Goal: Task Accomplishment & Management: Use online tool/utility

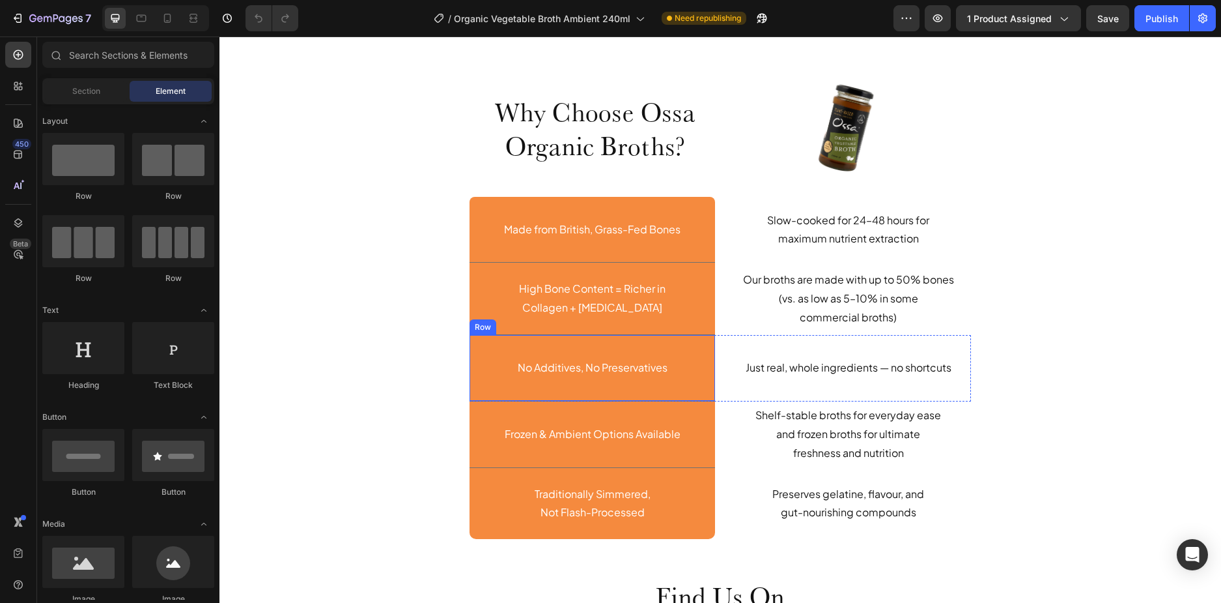
scroll to position [3127, 0]
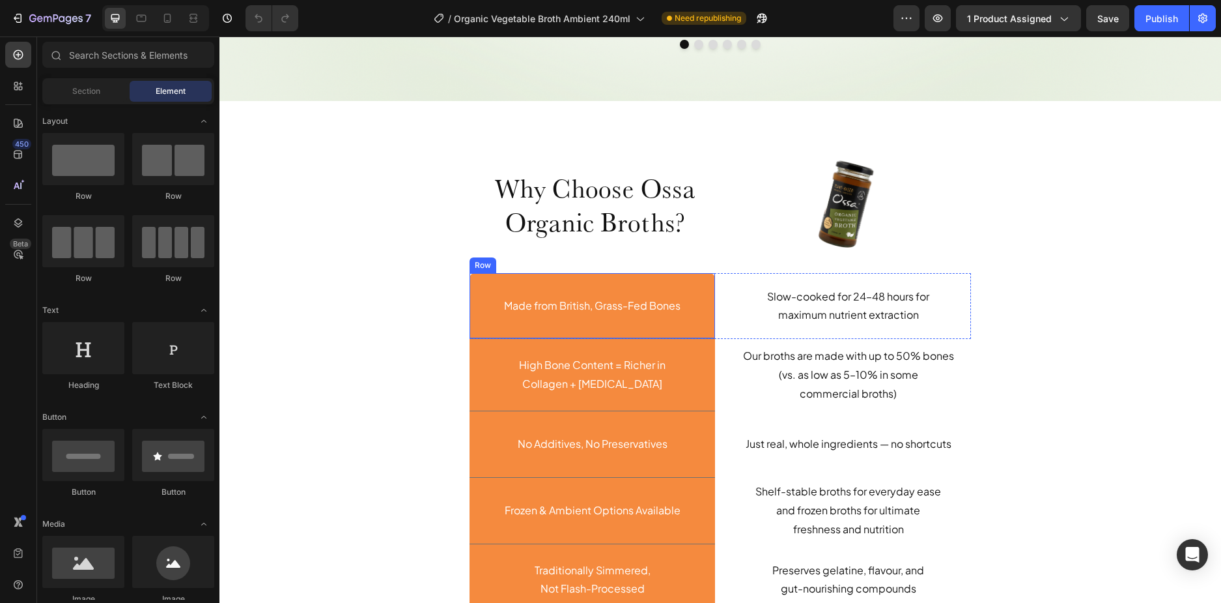
click at [690, 325] on div "Made from British, Grass-Fed Bones Text Block Row" at bounding box center [593, 306] width 246 height 66
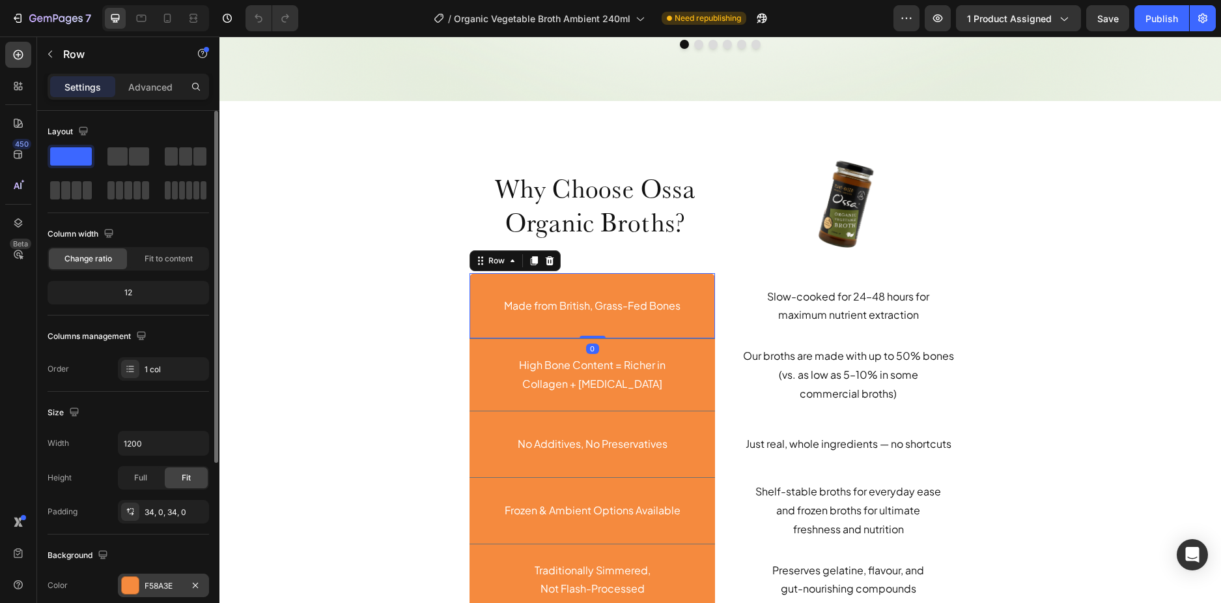
click at [146, 584] on div "F58A3E" at bounding box center [164, 586] width 38 height 12
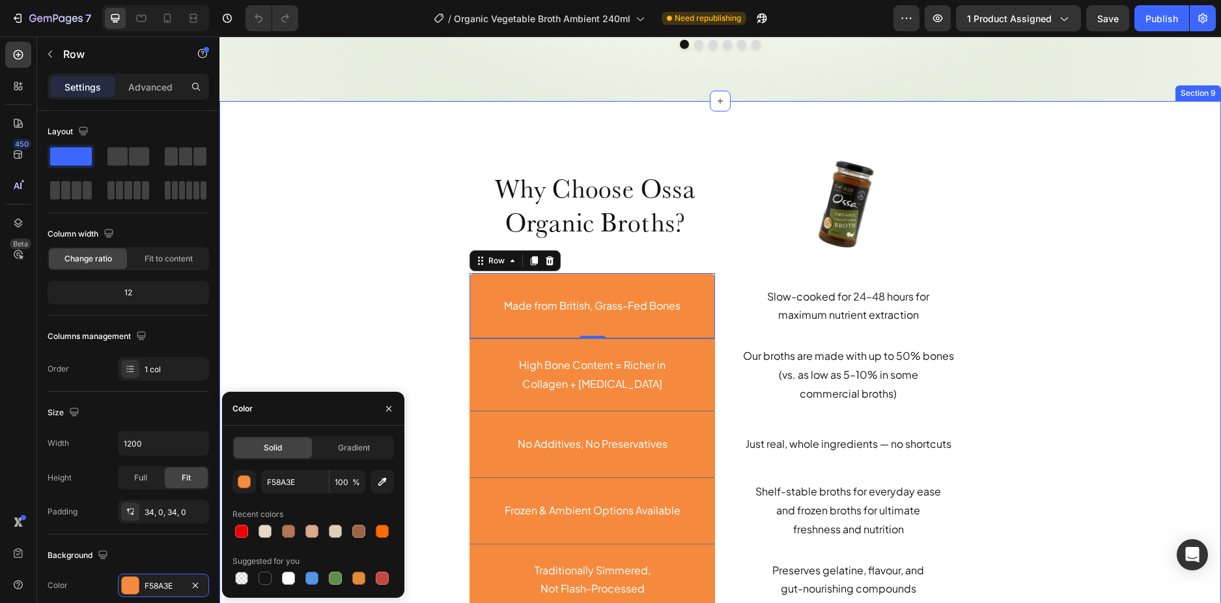
click at [411, 341] on div "Why Choose Ossa Organic Broths? Heading Row Image Row Made from British, Grass-…" at bounding box center [720, 394] width 982 height 483
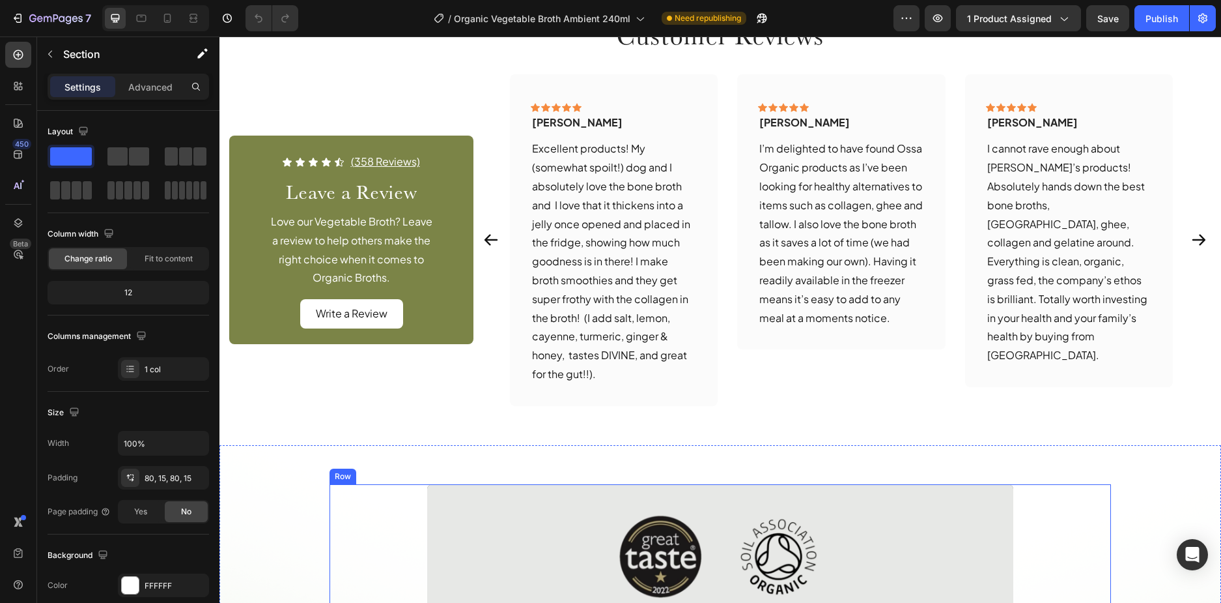
scroll to position [1368, 0]
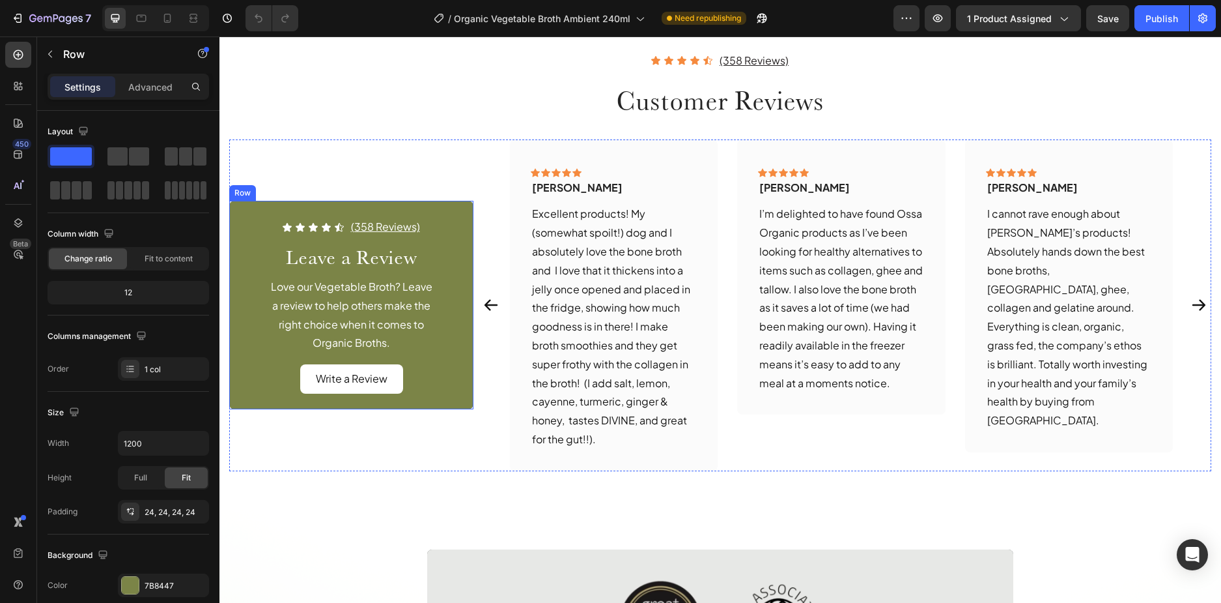
click at [451, 397] on div "Icon Icon Icon Icon Icon Icon List (358 Reviews) Text Block Row Leave a Review …" at bounding box center [351, 305] width 244 height 208
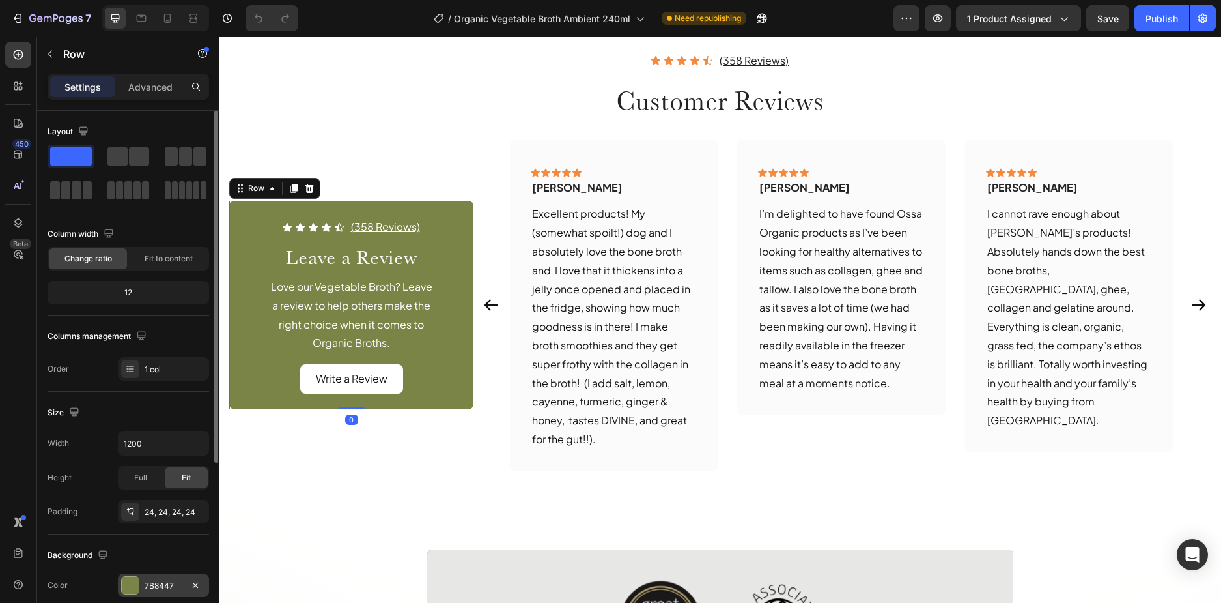
click at [156, 585] on div "7B8447" at bounding box center [164, 586] width 38 height 12
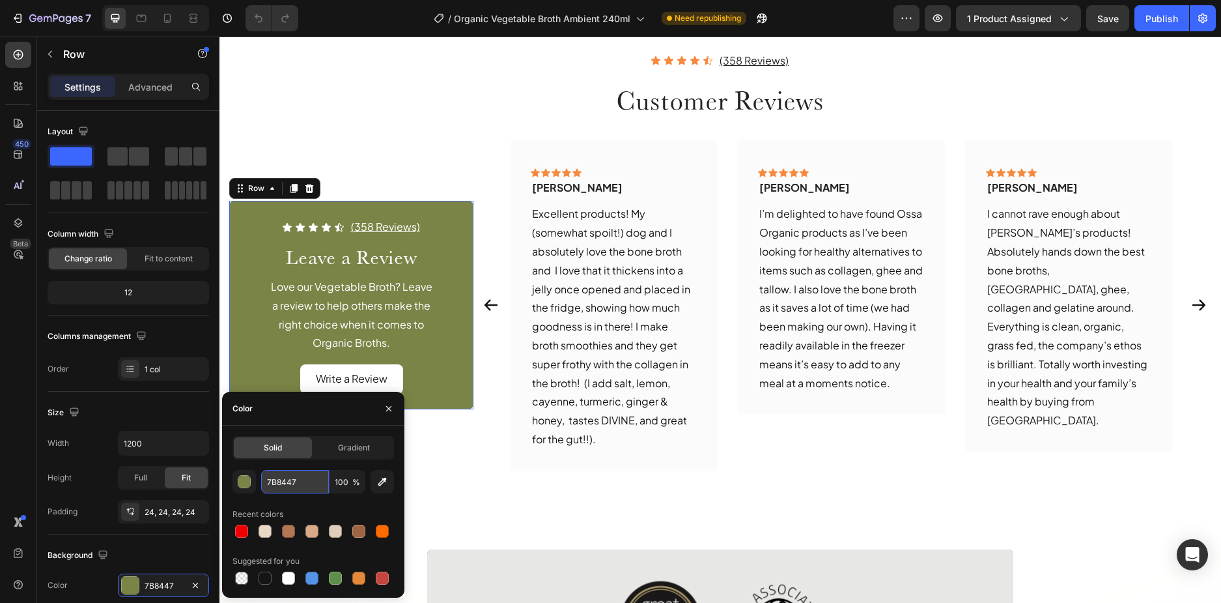
click at [292, 474] on input "7B8447" at bounding box center [295, 481] width 68 height 23
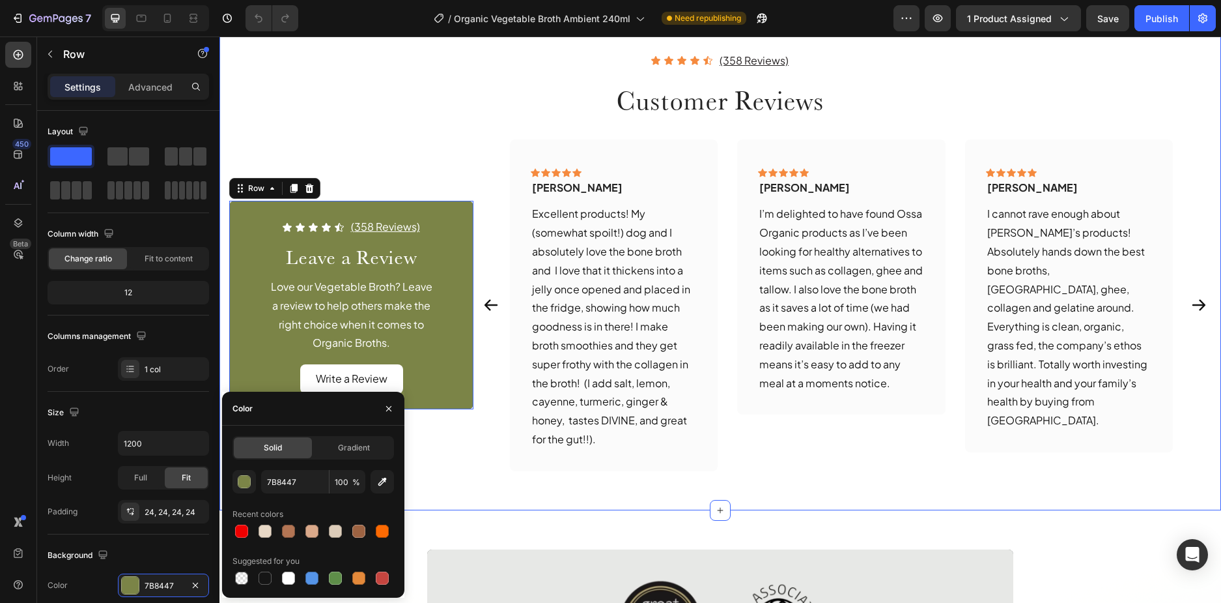
click at [543, 507] on div "Icon Icon Icon Icon Icon Icon List (358 Reviews) Text Block Row Customer Review…" at bounding box center [721, 254] width 1002 height 512
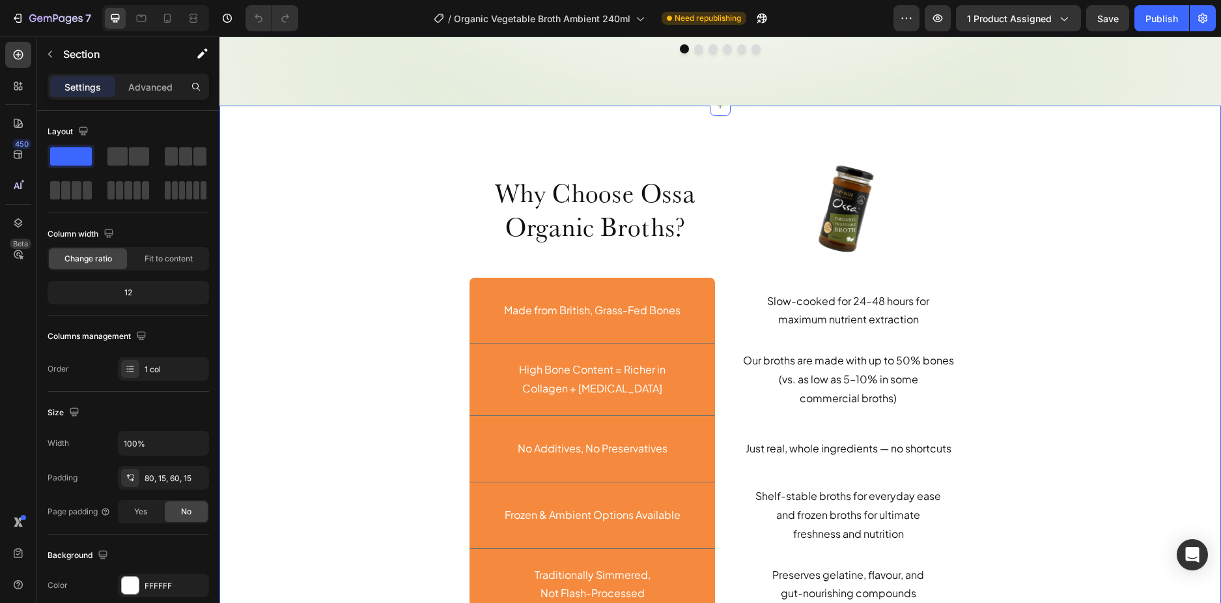
scroll to position [3192, 0]
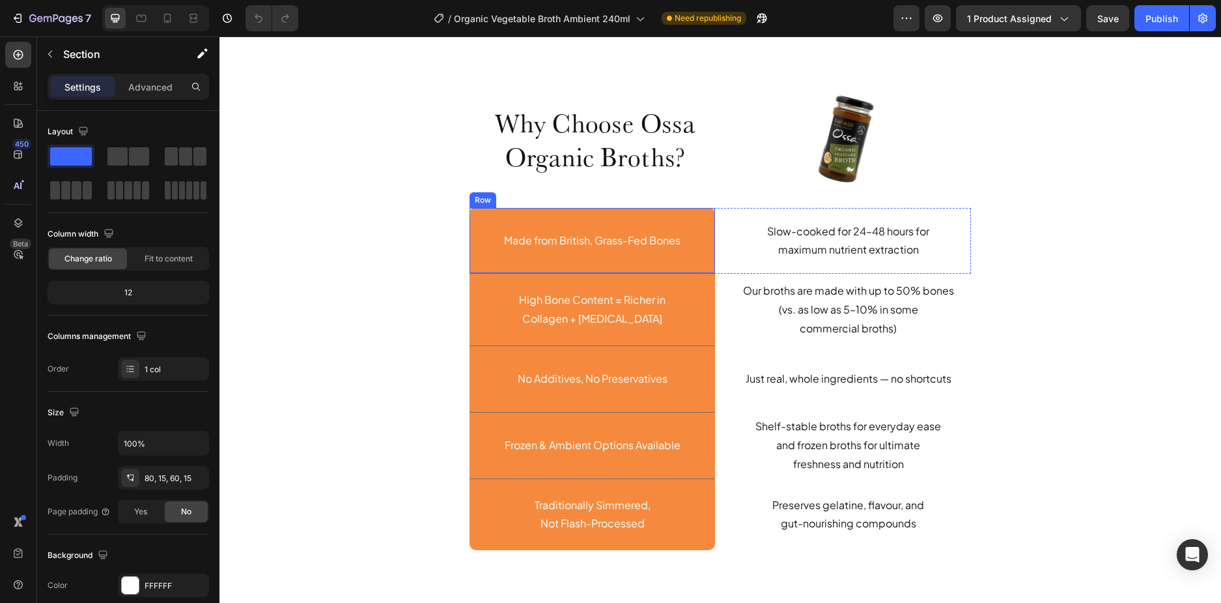
click at [494, 265] on div "Made from British, Grass-Fed Bones Text Block Row" at bounding box center [593, 241] width 246 height 66
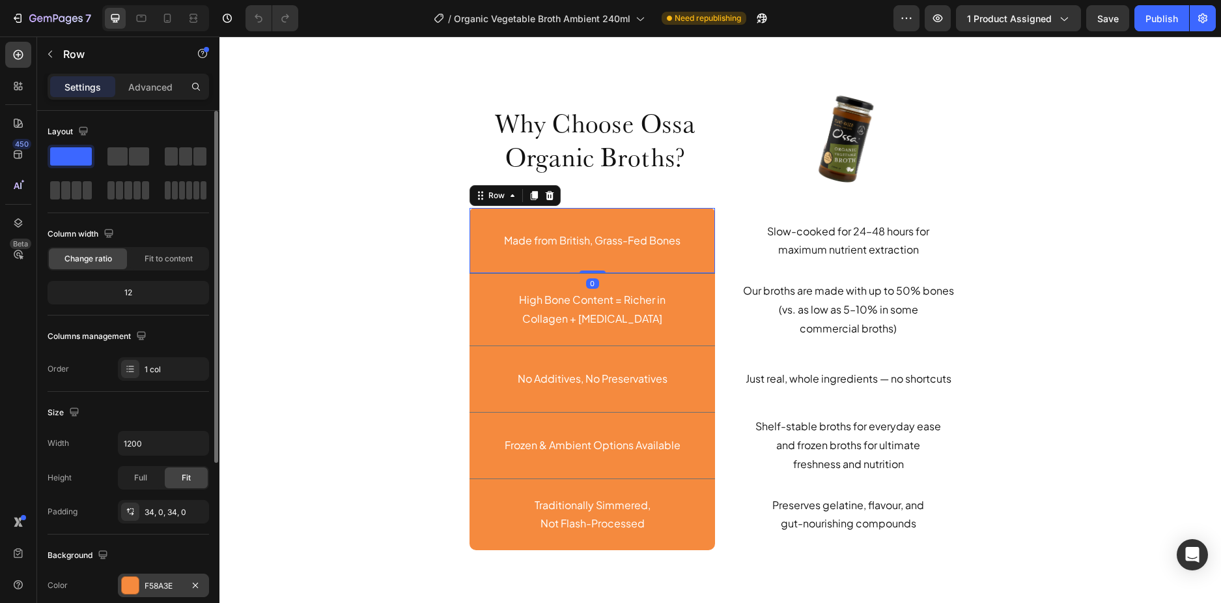
click at [157, 578] on div "F58A3E" at bounding box center [163, 584] width 91 height 23
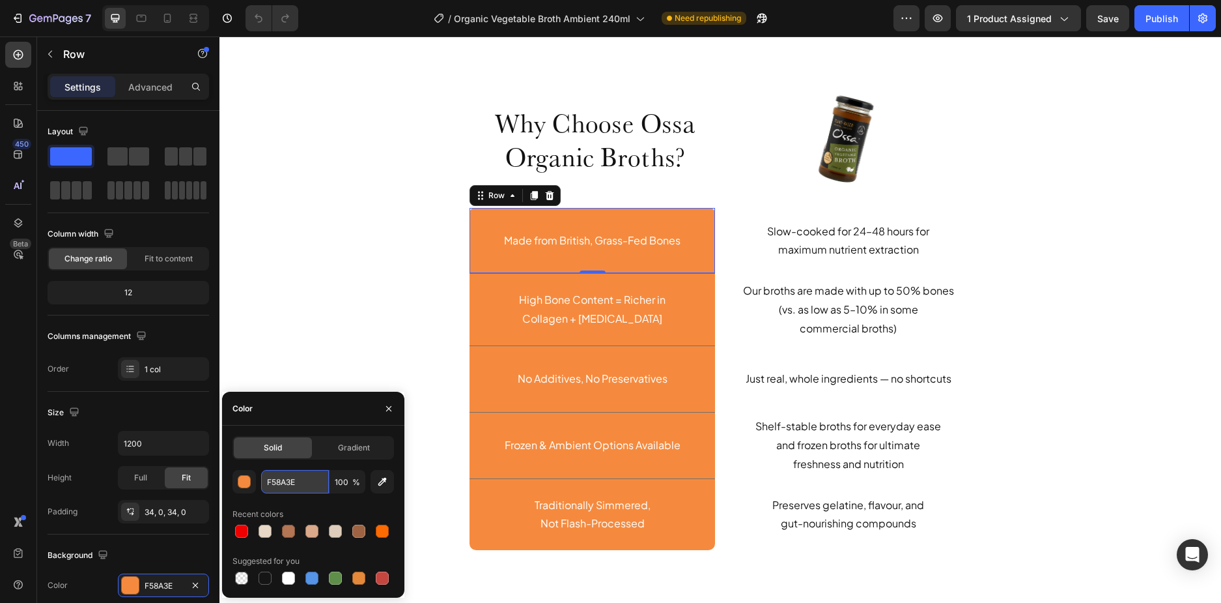
click at [291, 472] on input "F58A3E" at bounding box center [295, 481] width 68 height 23
paste input "7B8447"
type input "7B8447"
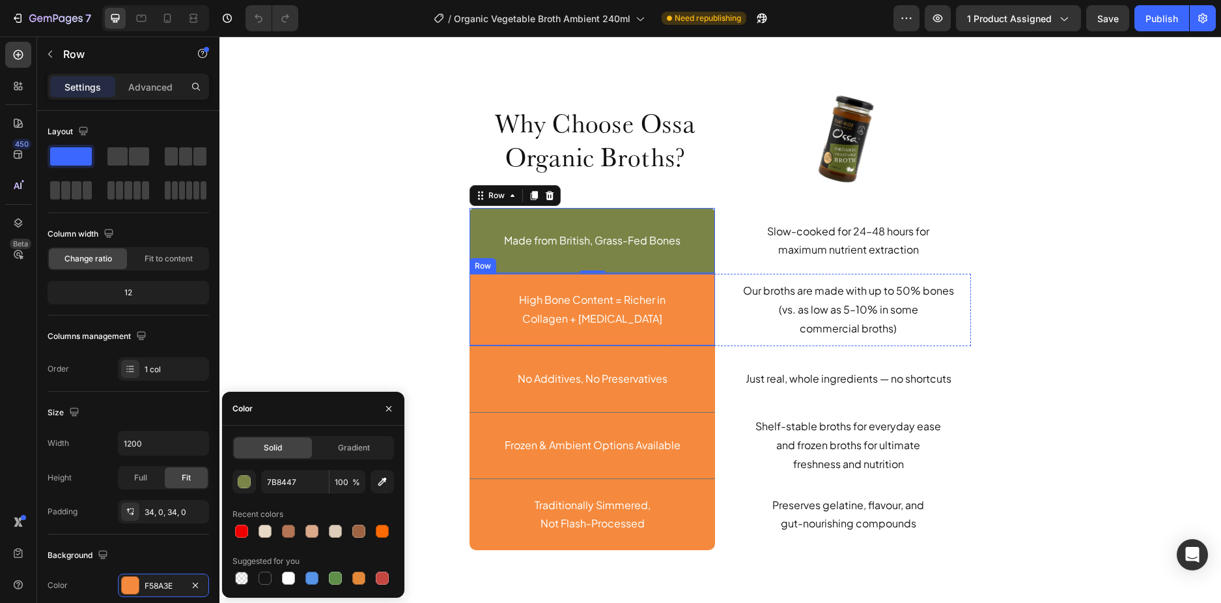
click at [487, 339] on div "High Bone Content = Richer in Collagen + [MEDICAL_DATA] Text Block Row" at bounding box center [593, 310] width 246 height 72
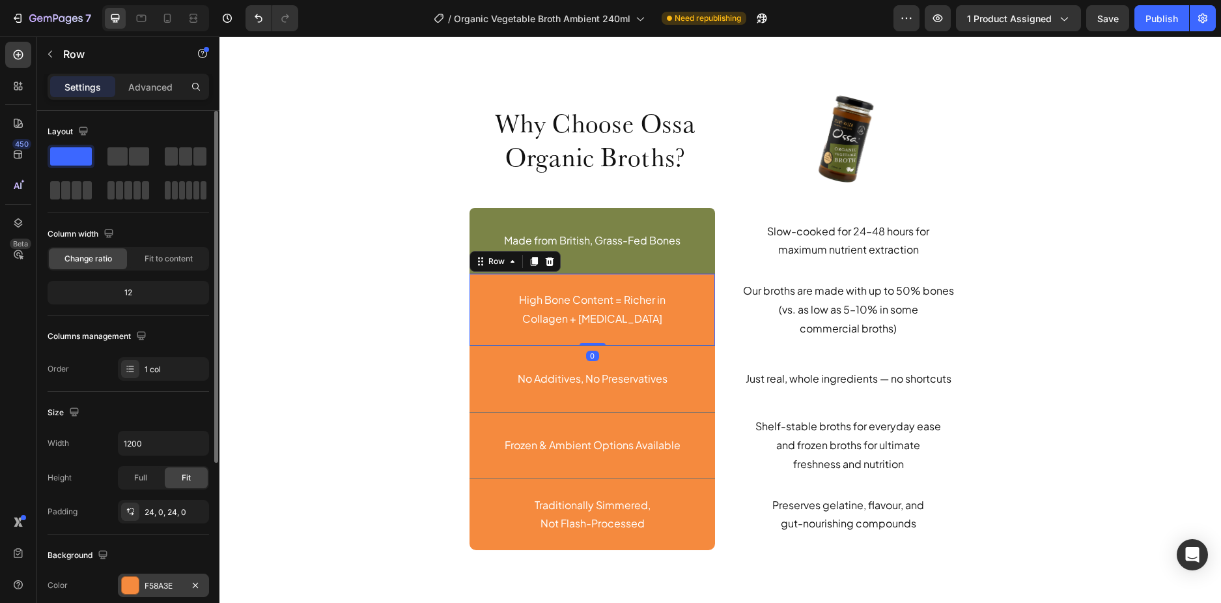
click at [143, 582] on div "F58A3E" at bounding box center [163, 584] width 91 height 23
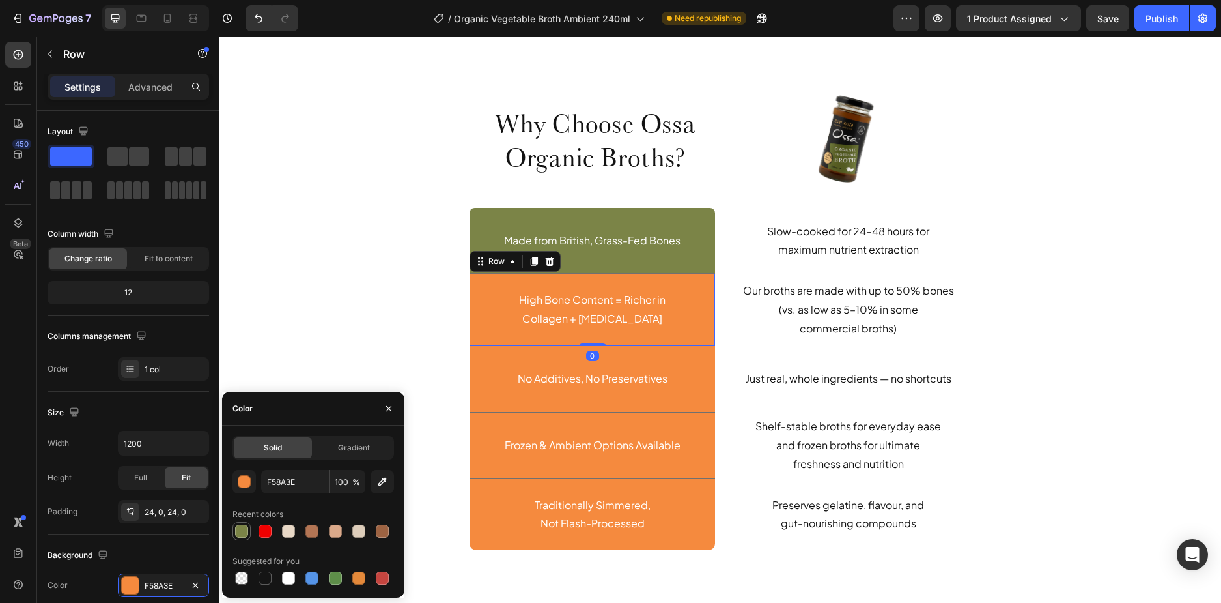
click at [246, 532] on div at bounding box center [241, 530] width 13 height 13
type input "7B8447"
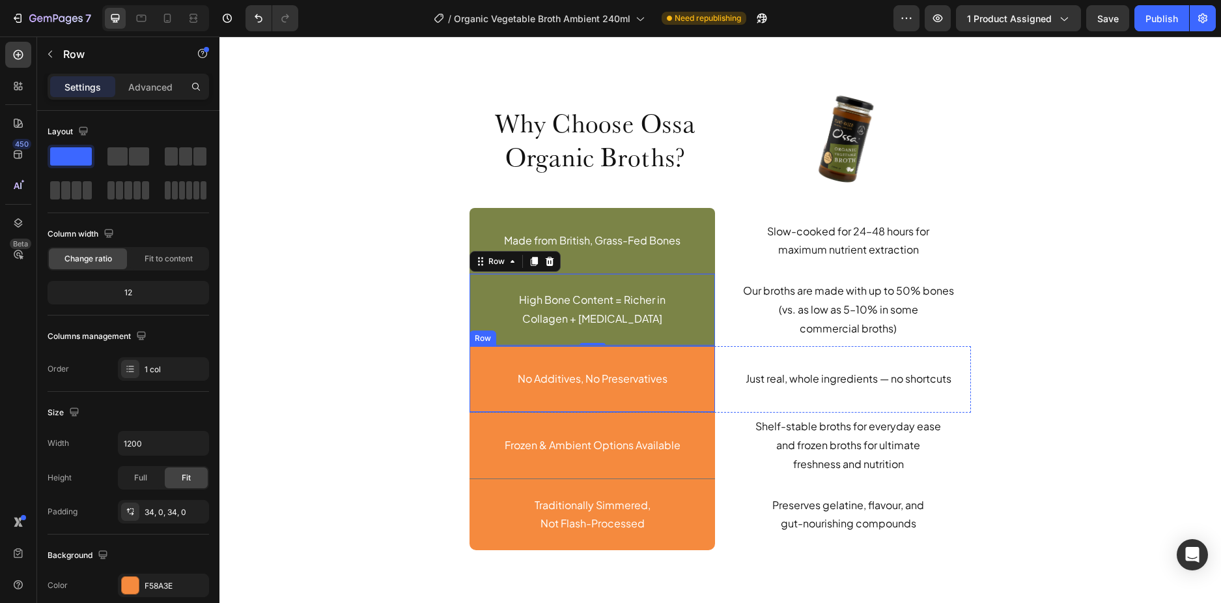
click at [491, 392] on div "No Additives, No Preservatives Text Block Row" at bounding box center [593, 379] width 246 height 66
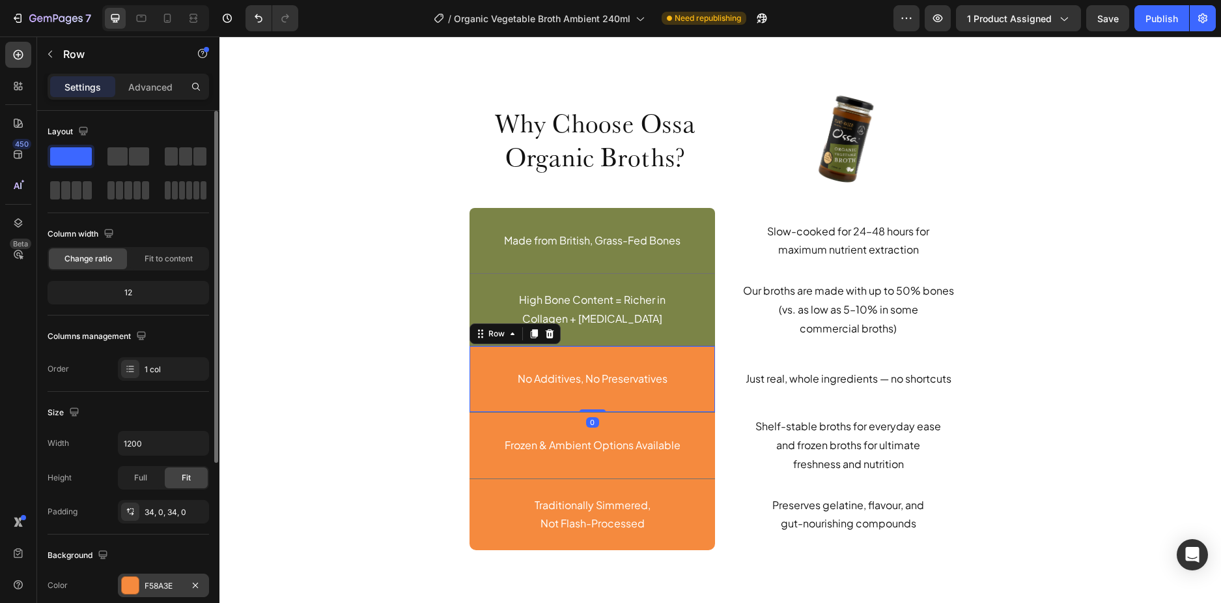
click at [154, 592] on div "F58A3E" at bounding box center [163, 584] width 91 height 23
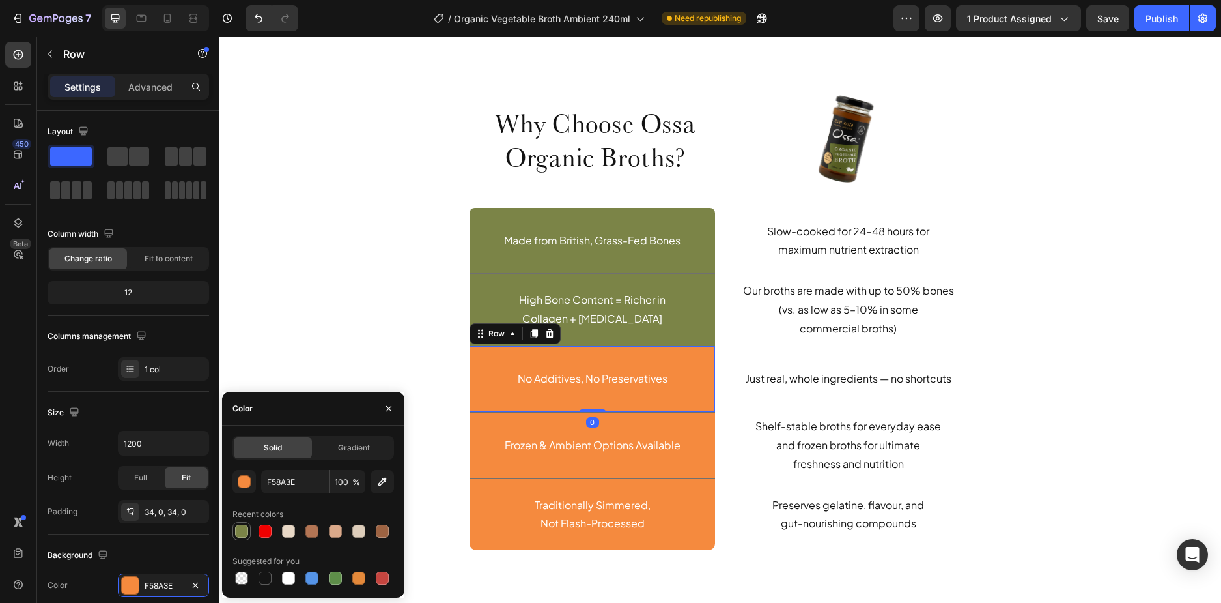
click at [239, 531] on div at bounding box center [241, 530] width 13 height 13
type input "7B8447"
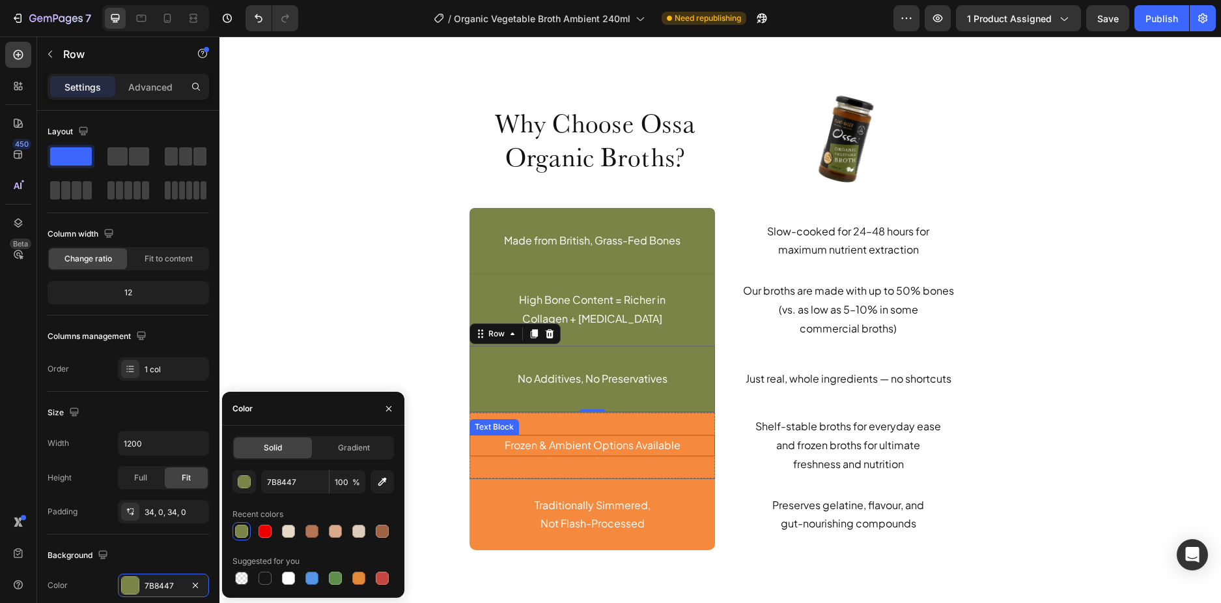
click at [485, 455] on div "Frozen & Ambient Options Available" at bounding box center [592, 445] width 214 height 21
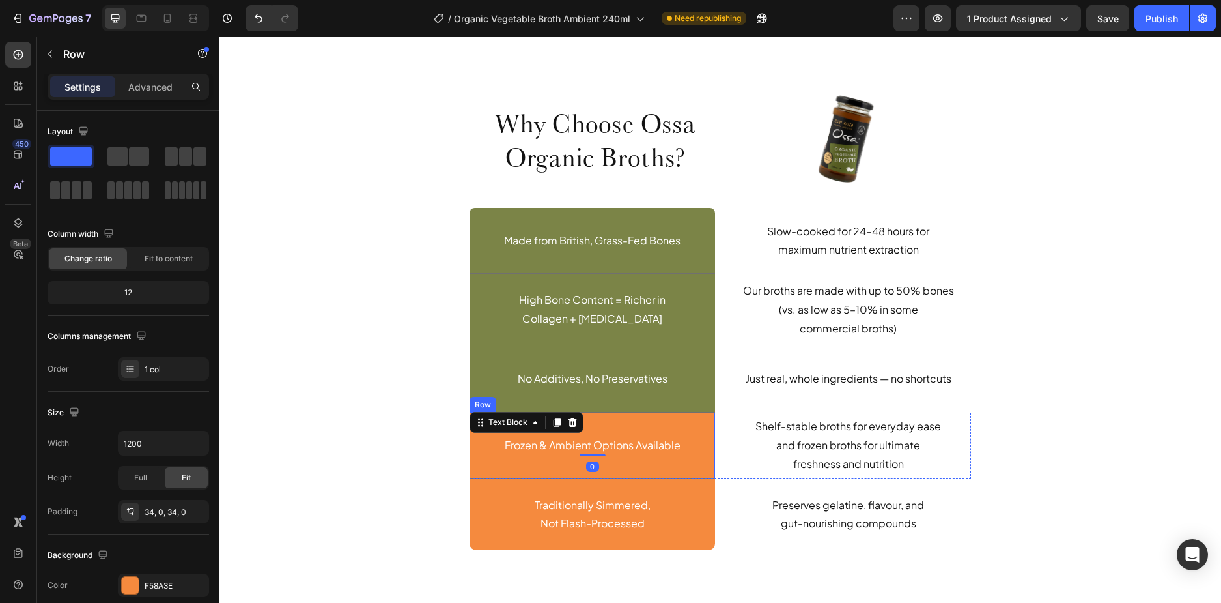
click at [481, 465] on div "Frozen & Ambient Options Available Text Block 0 Row" at bounding box center [593, 445] width 246 height 66
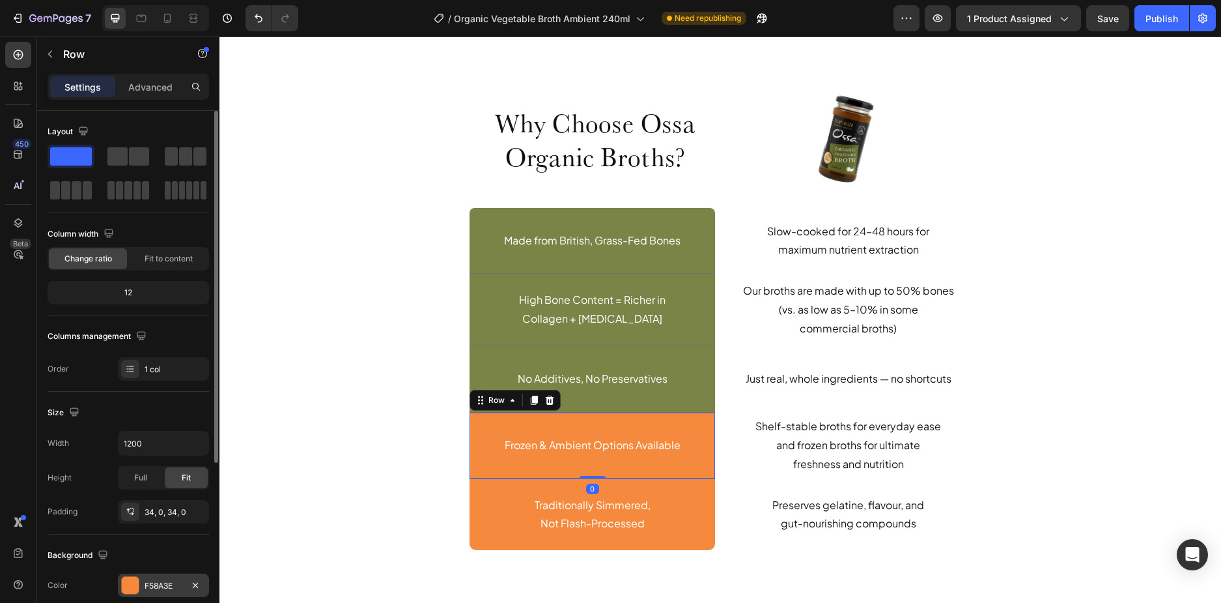
click at [145, 587] on div "F58A3E" at bounding box center [164, 586] width 38 height 12
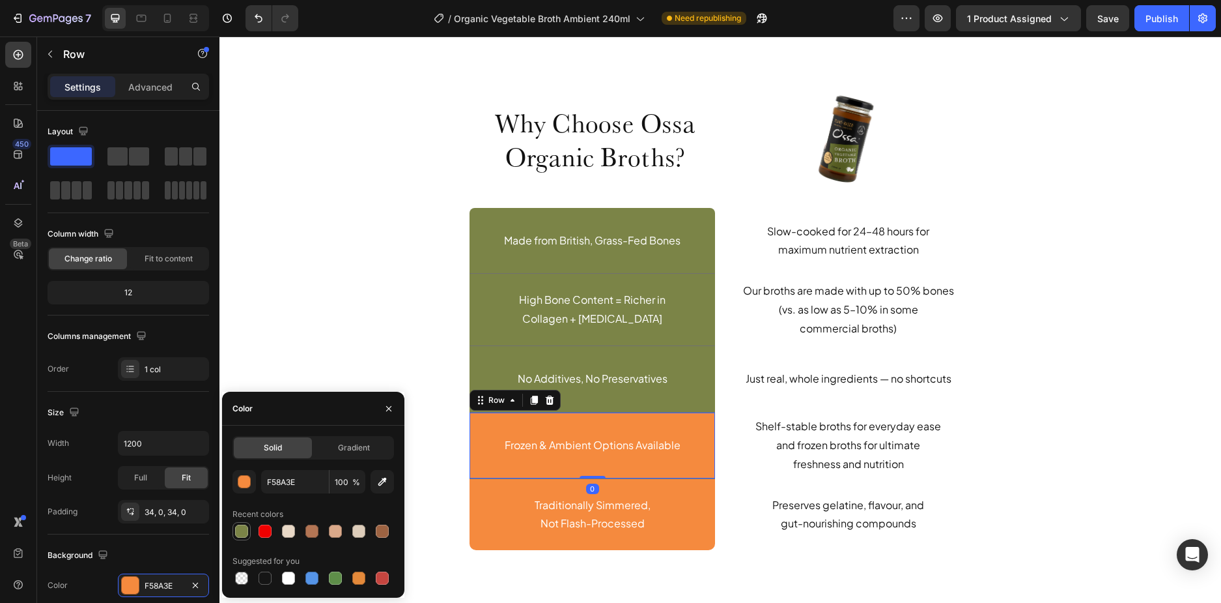
click at [245, 532] on div at bounding box center [241, 530] width 13 height 13
type input "7B8447"
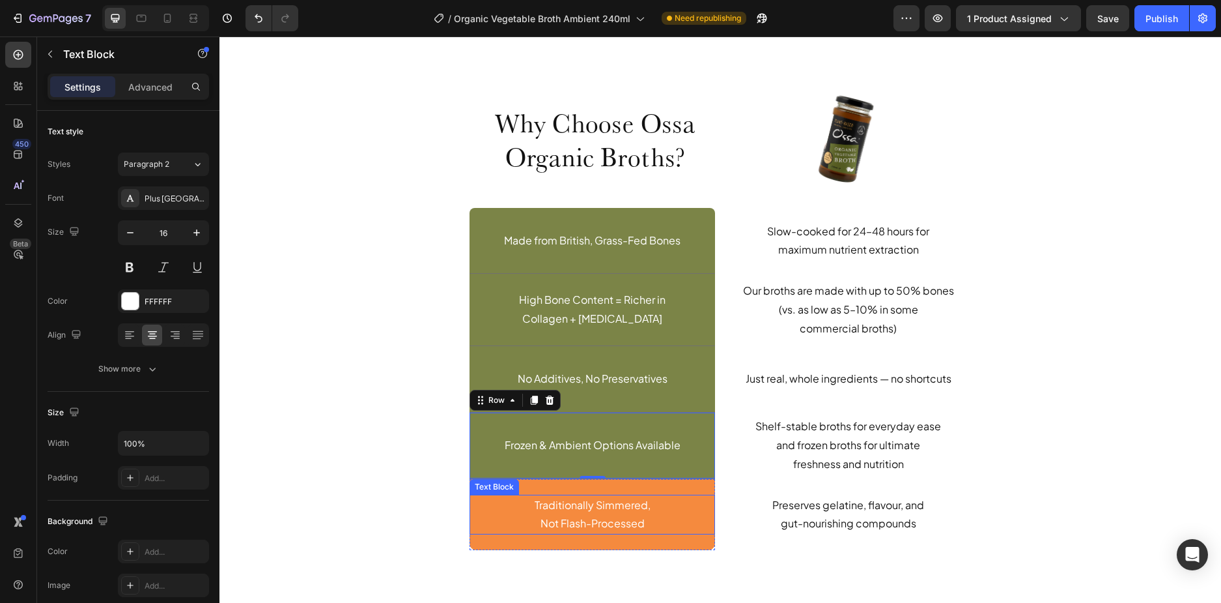
click at [487, 524] on p "Not Flash-Processed" at bounding box center [593, 523] width 212 height 19
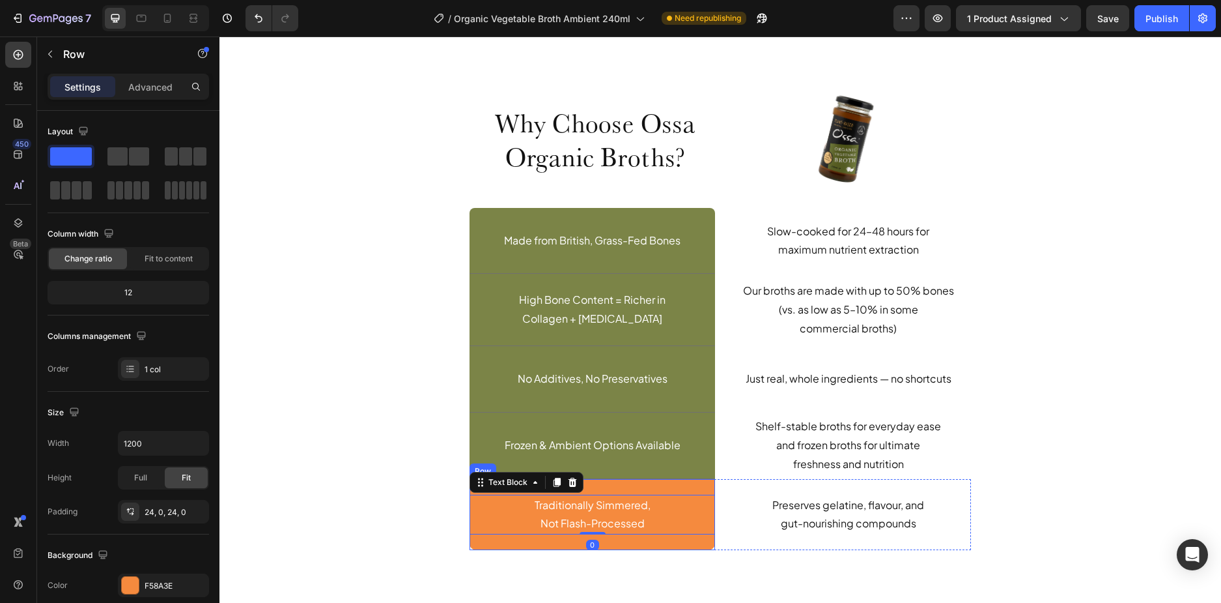
click at [487, 540] on div "Traditionally Simmered, Not Flash-Processed Text Block 0 Row" at bounding box center [593, 515] width 246 height 72
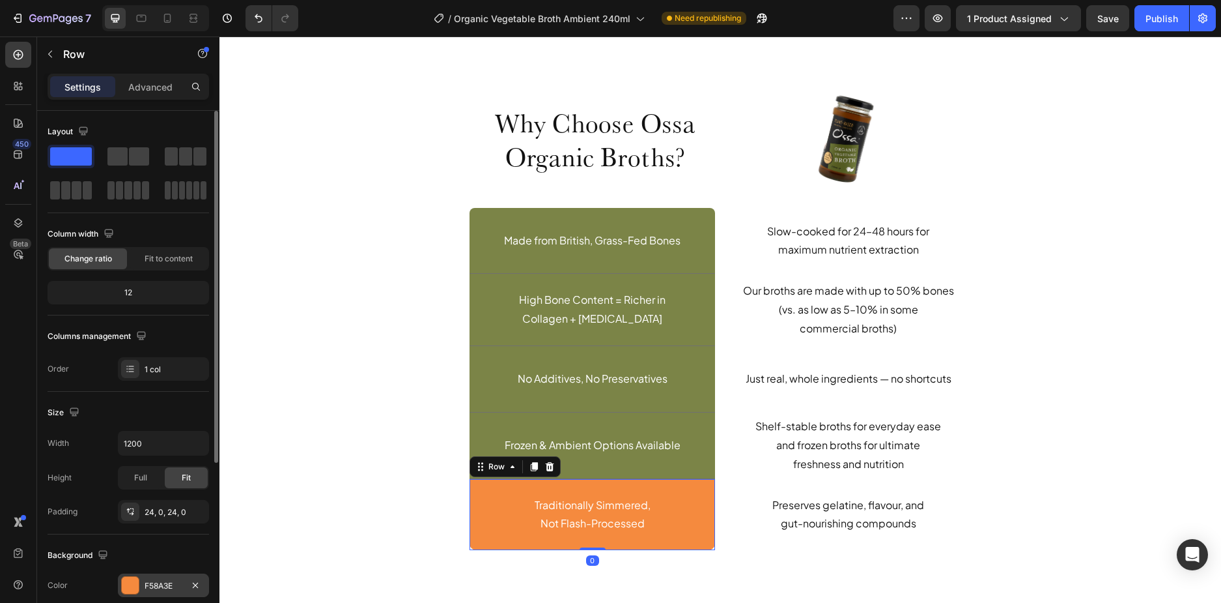
click at [160, 590] on div "F58A3E" at bounding box center [164, 586] width 38 height 12
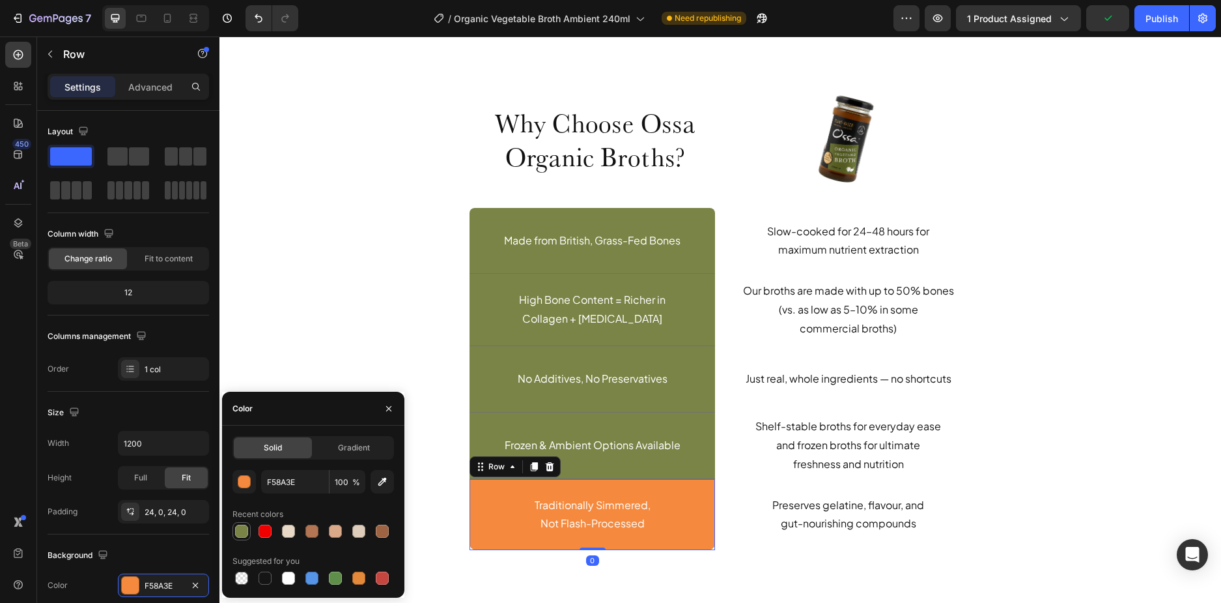
click at [238, 532] on div at bounding box center [241, 530] width 13 height 13
type input "7B8447"
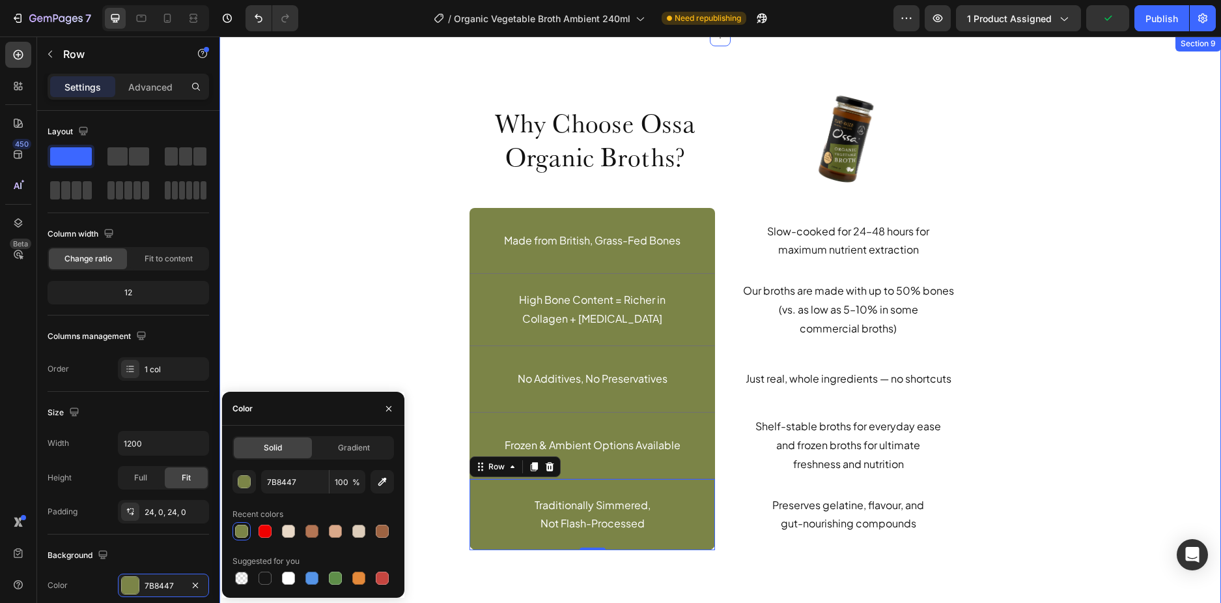
click at [369, 327] on div "Why Choose Ossa Organic Broths? Heading Row Image Row Made from British, Grass-…" at bounding box center [720, 329] width 982 height 483
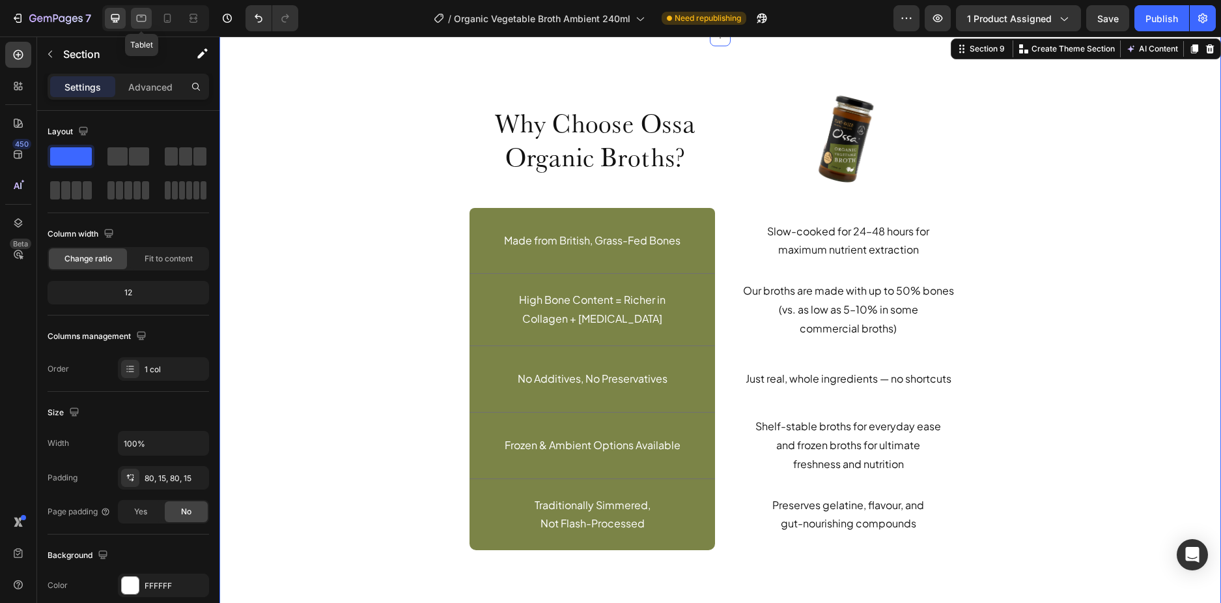
click at [139, 16] on icon at bounding box center [141, 18] width 13 height 13
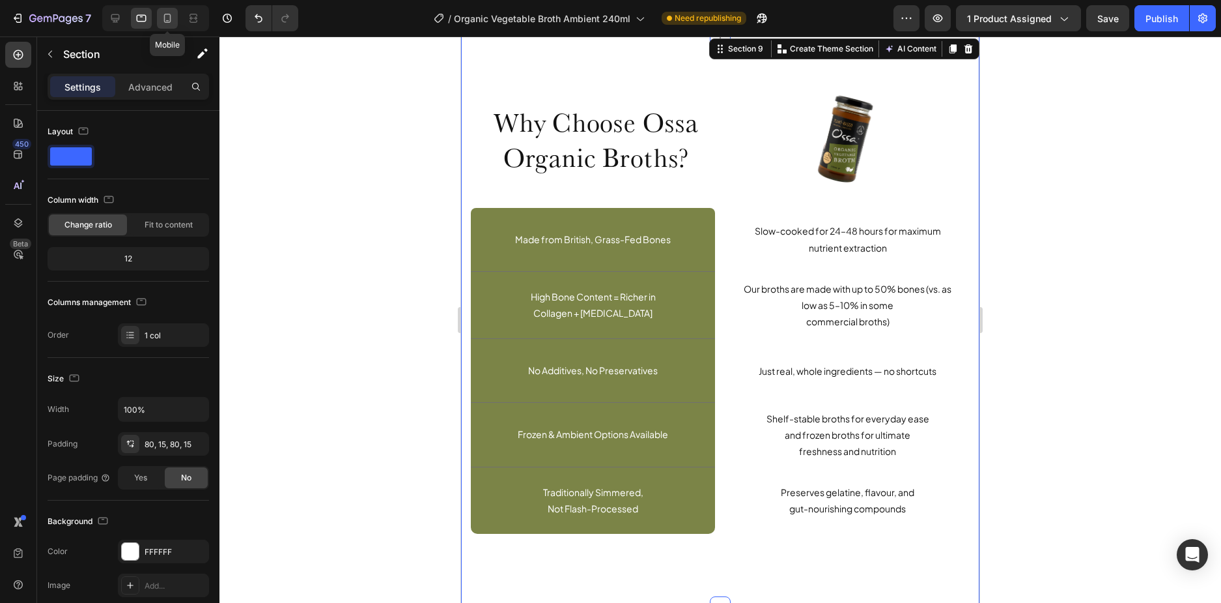
click at [169, 18] on icon at bounding box center [167, 18] width 13 height 13
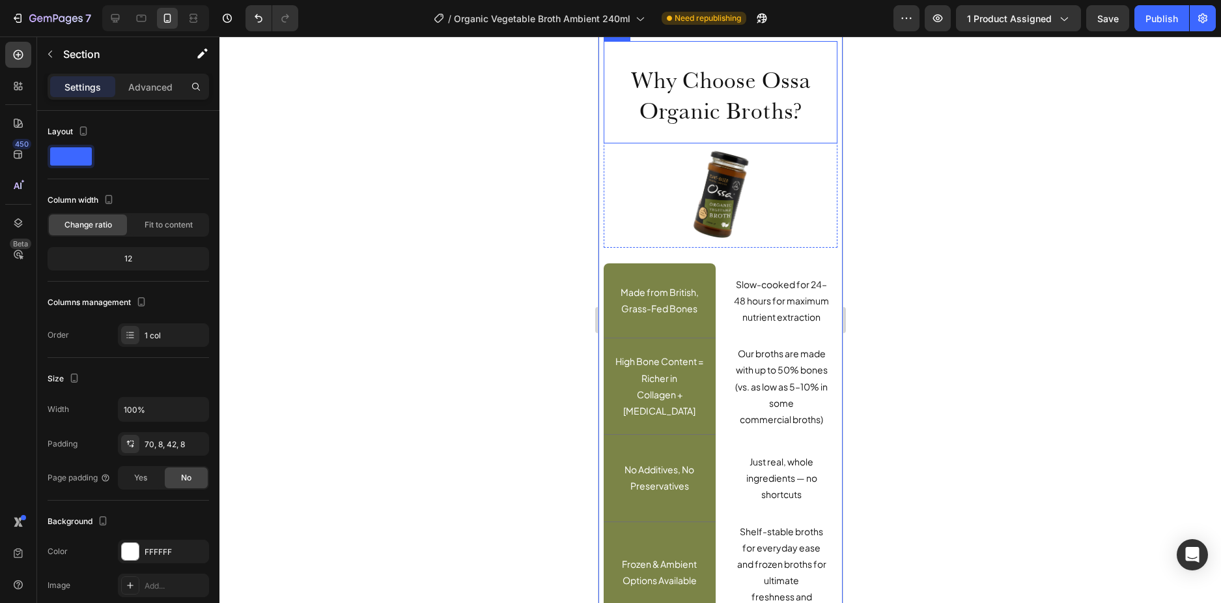
scroll to position [2443, 0]
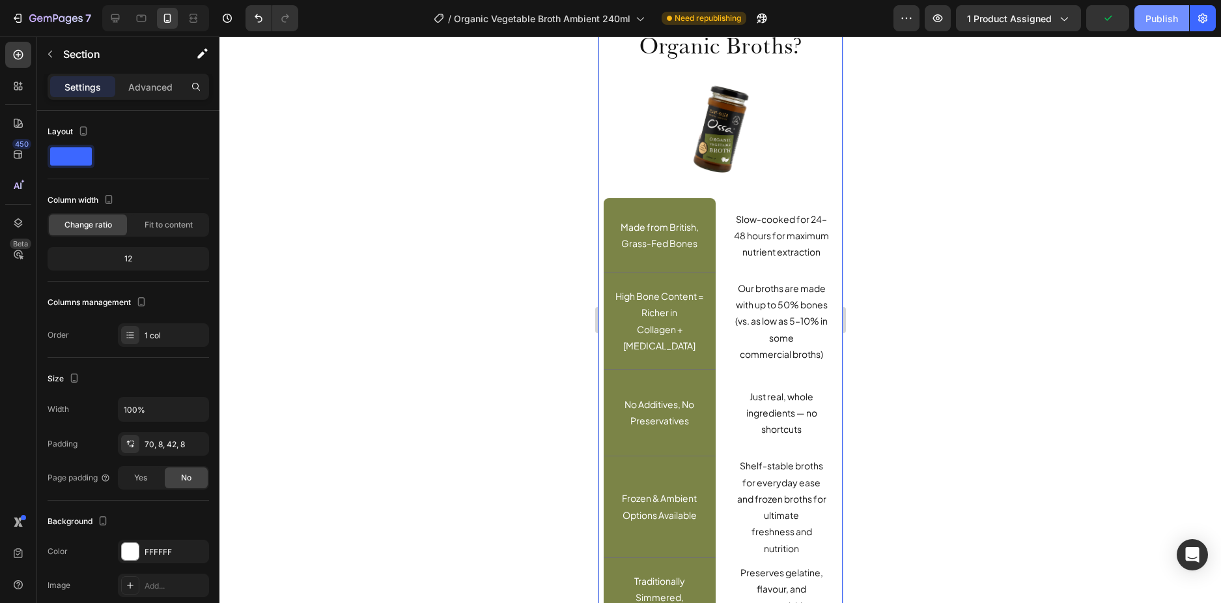
click at [1158, 25] on button "Publish" at bounding box center [1162, 18] width 55 height 26
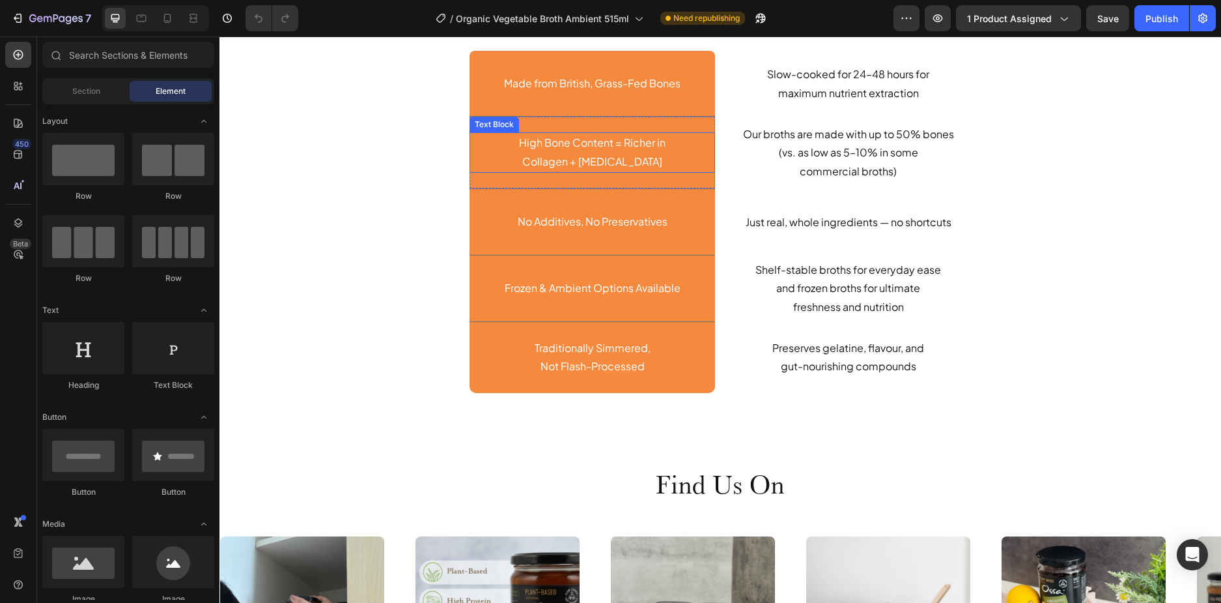
scroll to position [3226, 0]
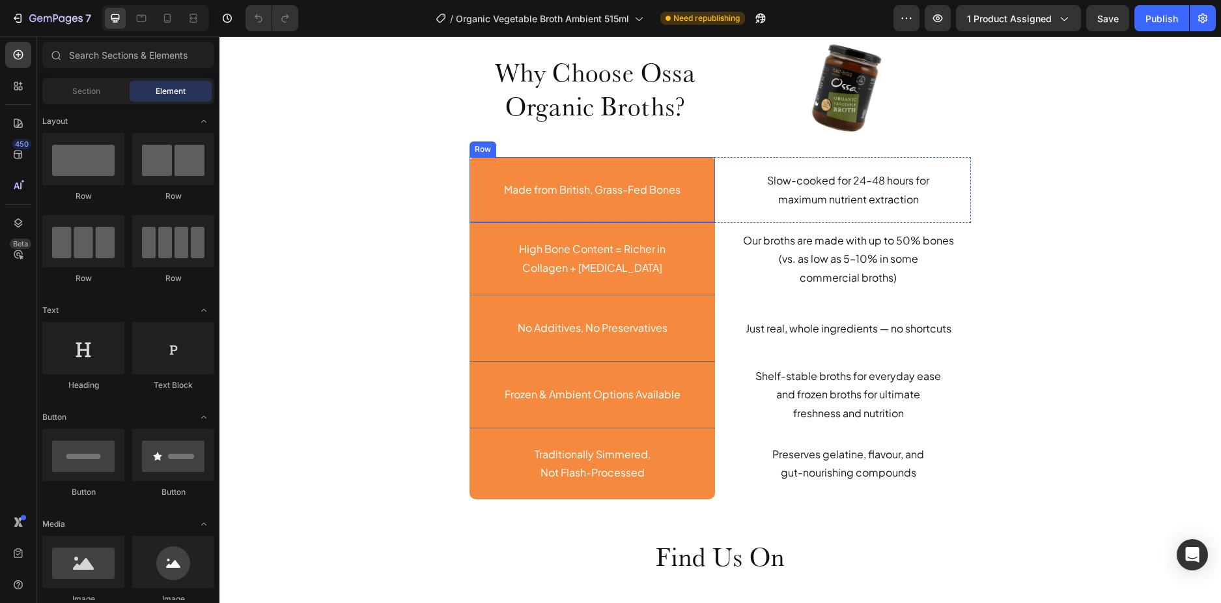
click at [692, 212] on div "Made from British, Grass-Fed Bones Text Block Row" at bounding box center [593, 190] width 246 height 66
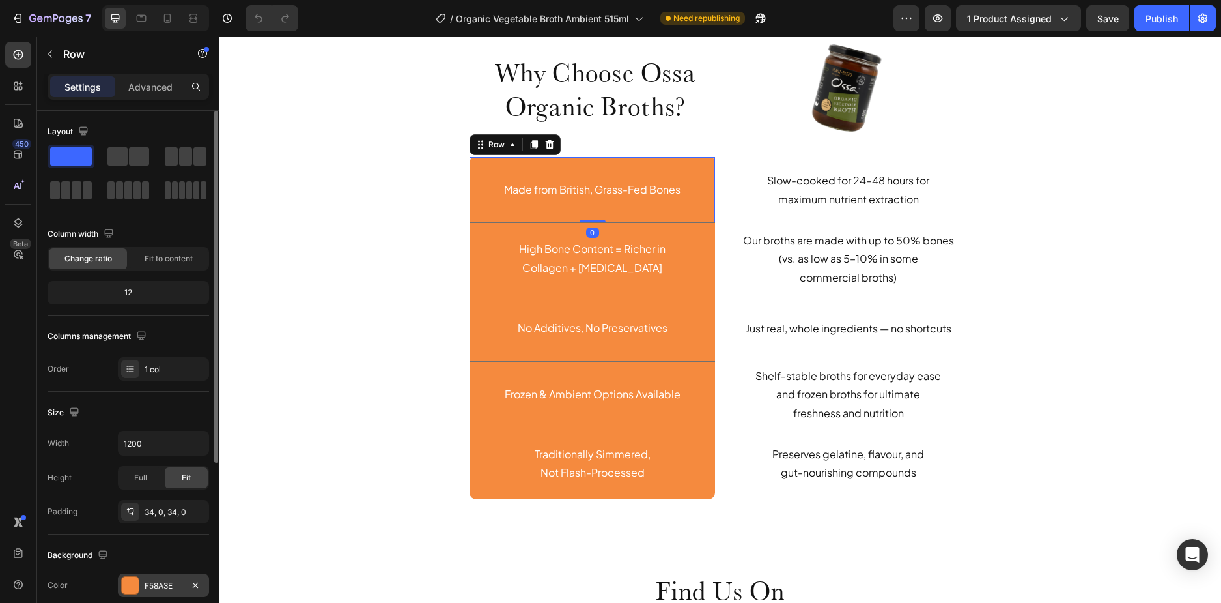
click at [154, 581] on div "F58A3E" at bounding box center [164, 586] width 38 height 12
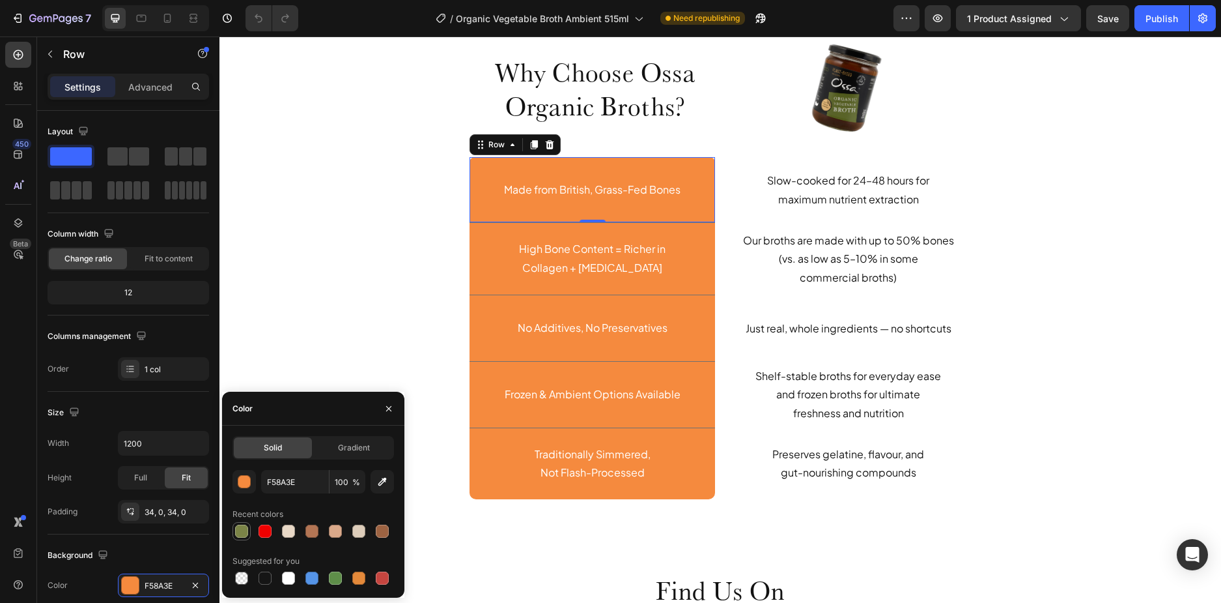
click at [242, 535] on div at bounding box center [241, 530] width 13 height 13
type input "7B8447"
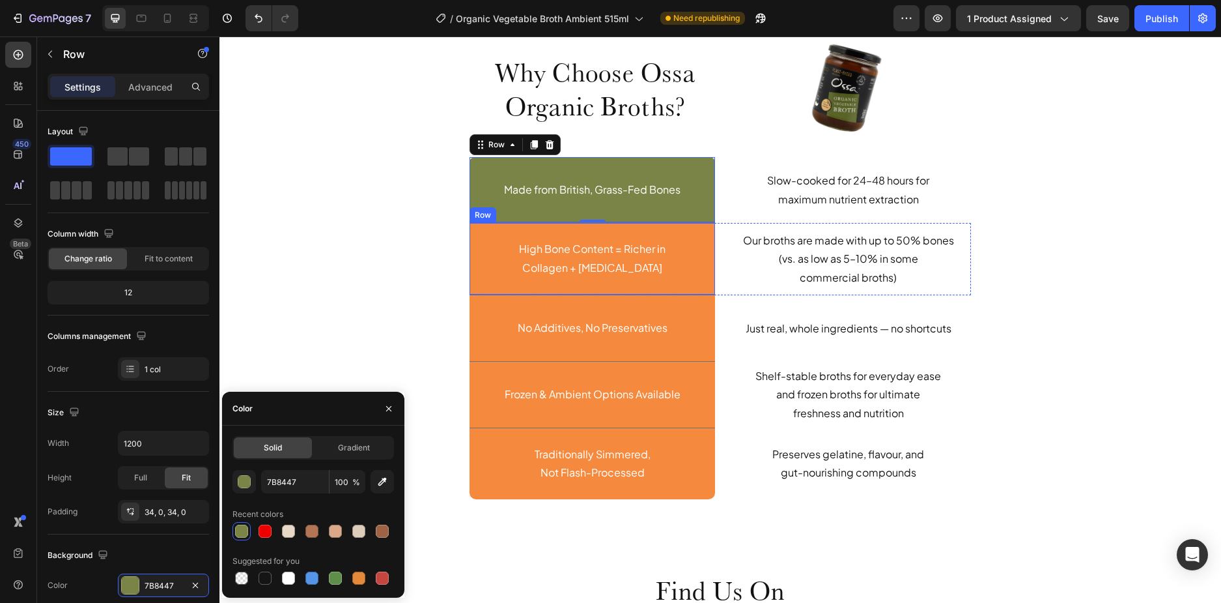
click at [479, 282] on div "High Bone Content = Richer in Collagen + [MEDICAL_DATA] Text Block Row" at bounding box center [593, 259] width 246 height 72
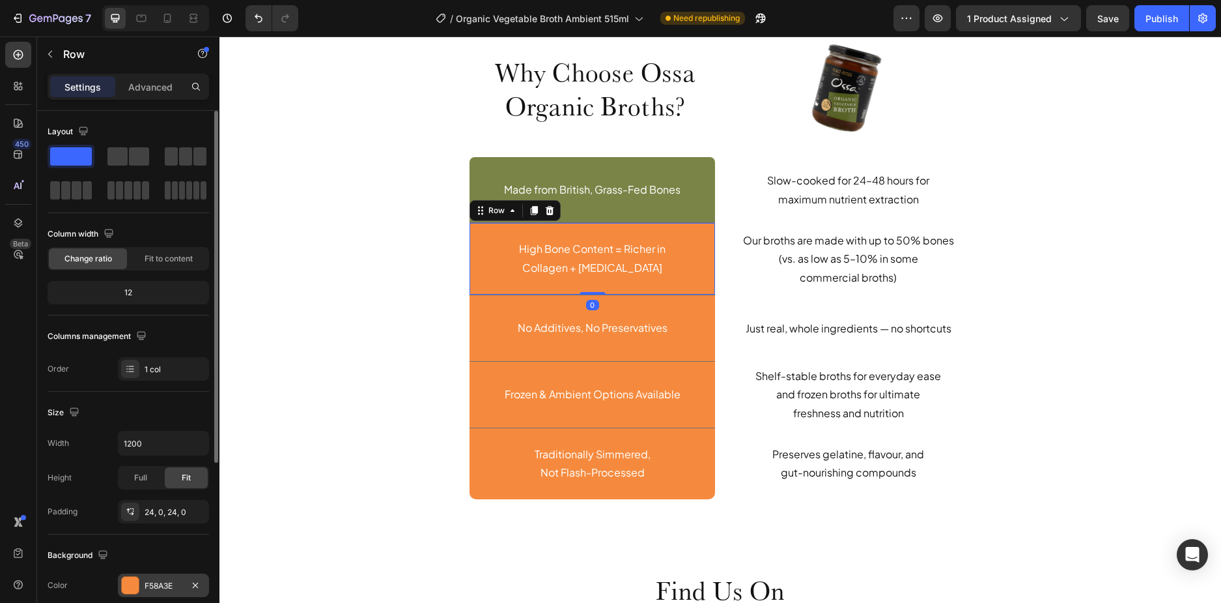
click at [134, 586] on div at bounding box center [130, 585] width 17 height 17
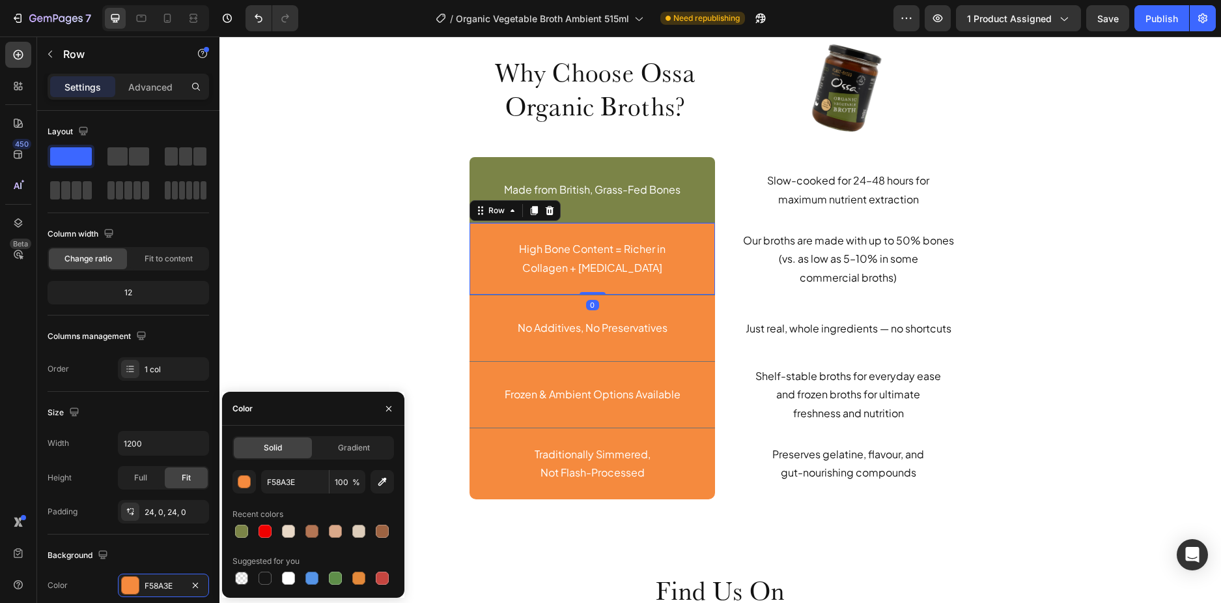
drag, startPoint x: 242, startPoint y: 535, endPoint x: 401, endPoint y: 407, distance: 204.3
click at [242, 535] on div at bounding box center [241, 530] width 13 height 13
type input "7B8447"
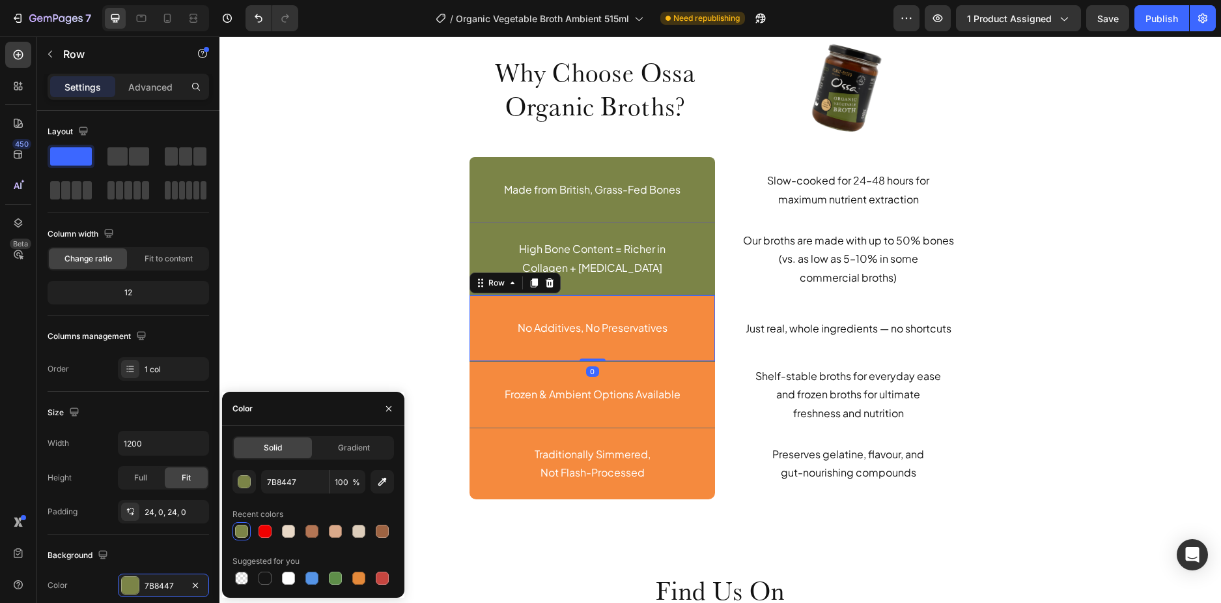
click at [480, 342] on div "No Additives, No Preservatives Text Block Row 0" at bounding box center [593, 328] width 246 height 66
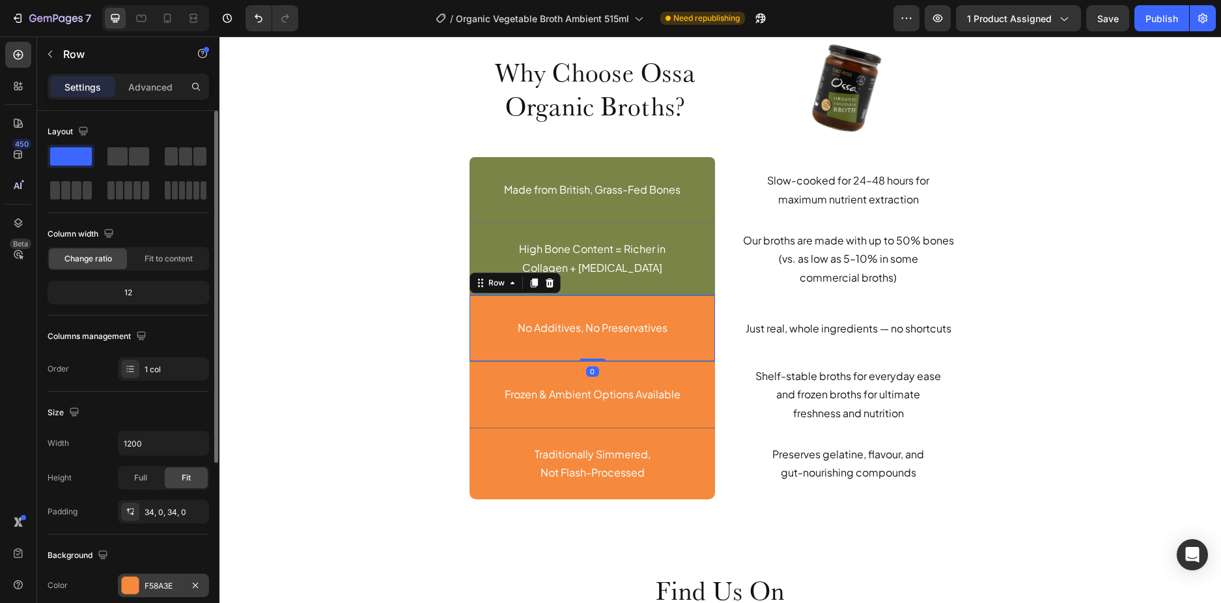
click at [162, 585] on div "F58A3E" at bounding box center [164, 586] width 38 height 12
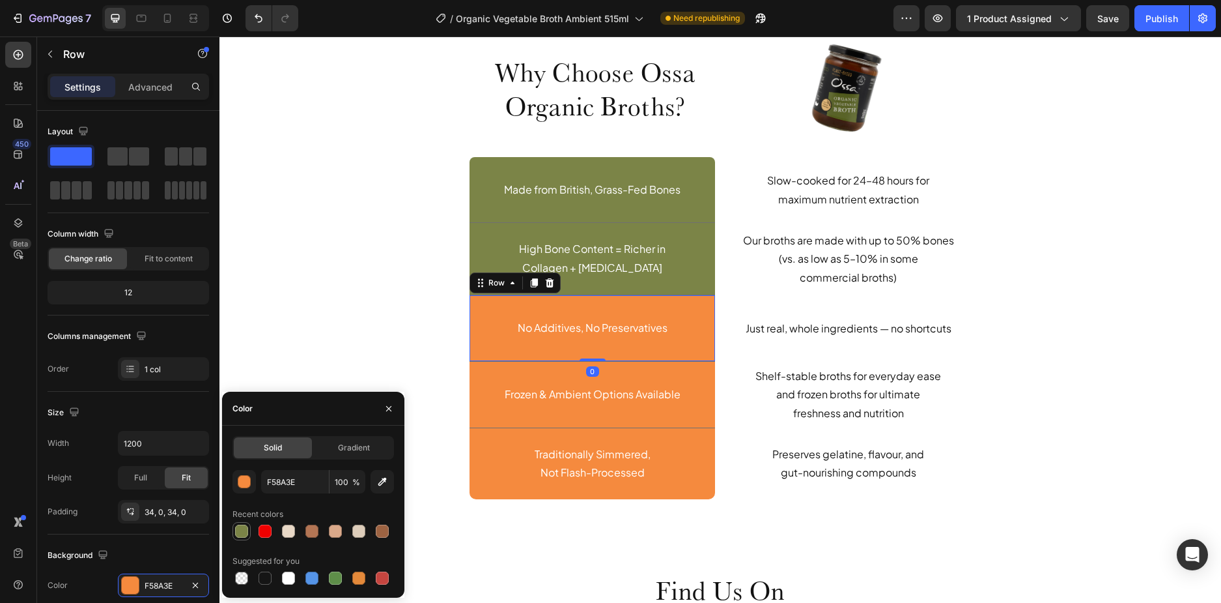
click at [243, 525] on div at bounding box center [241, 530] width 13 height 13
type input "7B8447"
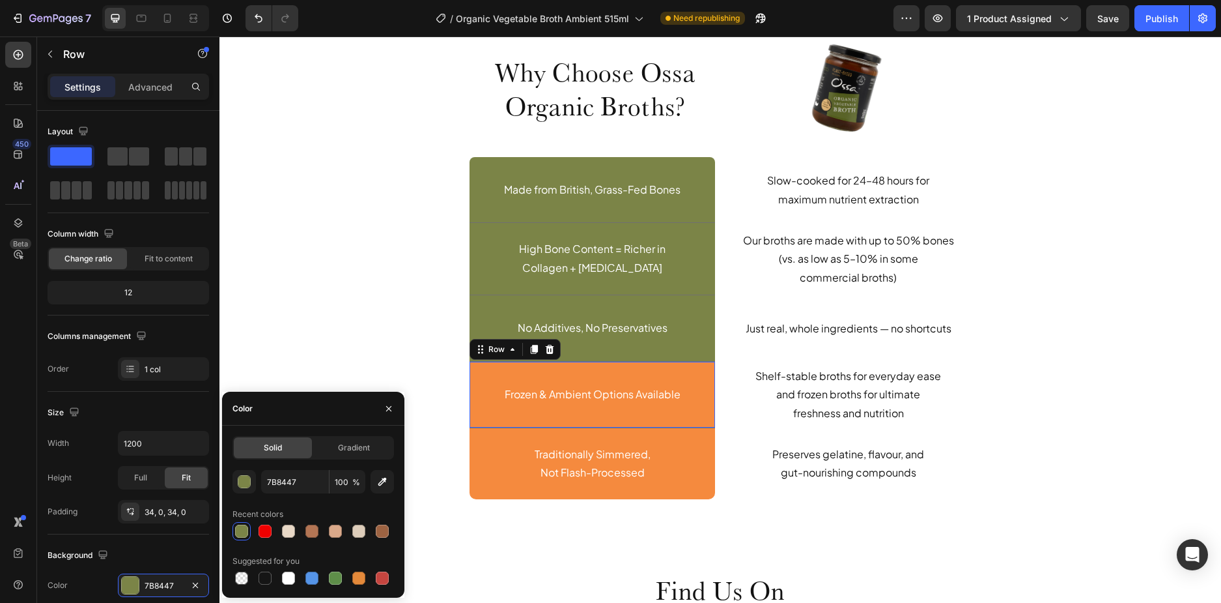
click at [486, 410] on div "Frozen & Ambient Options Available Text Block Row 0" at bounding box center [593, 395] width 246 height 66
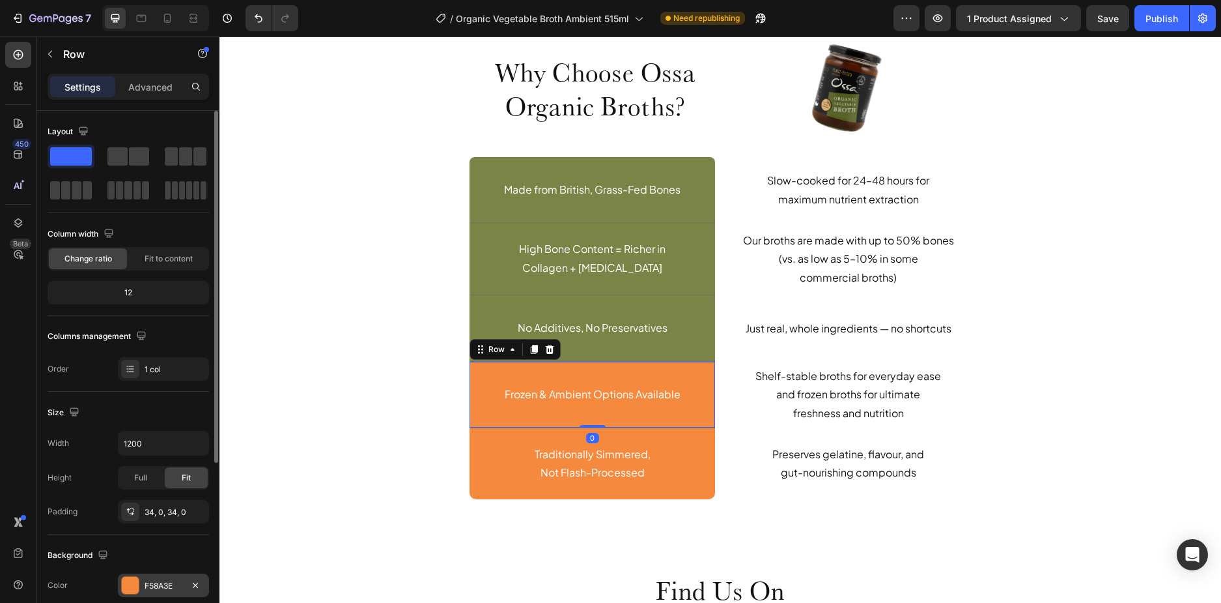
click at [155, 585] on div "F58A3E" at bounding box center [164, 586] width 38 height 12
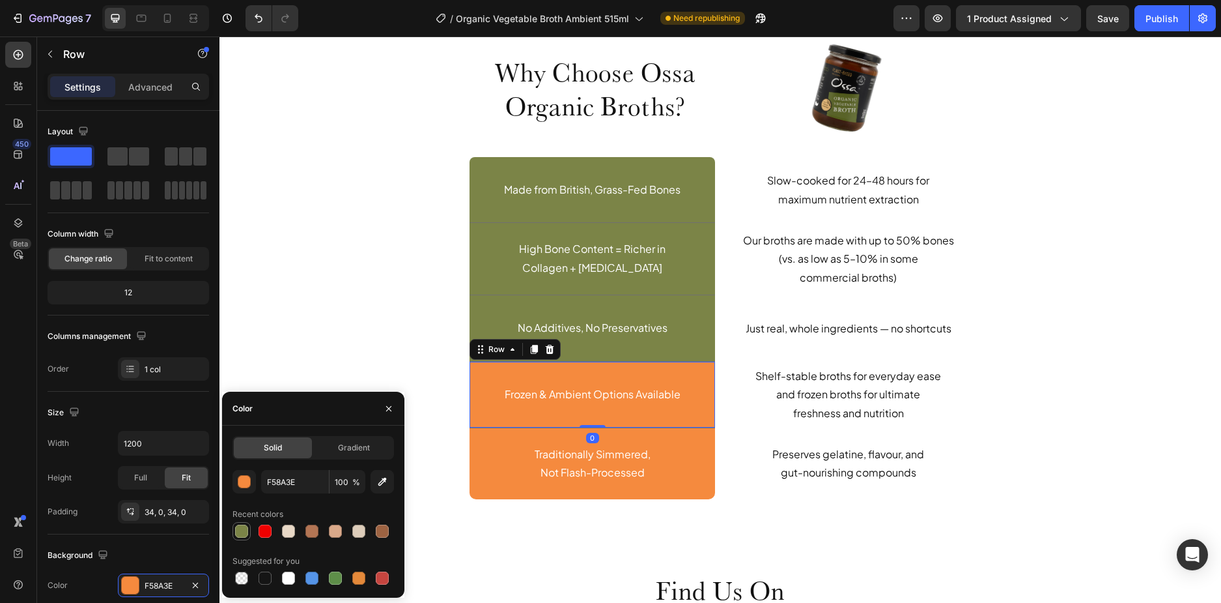
drag, startPoint x: 244, startPoint y: 533, endPoint x: 198, endPoint y: 422, distance: 120.0
click at [244, 533] on div at bounding box center [241, 530] width 13 height 13
type input "7B8447"
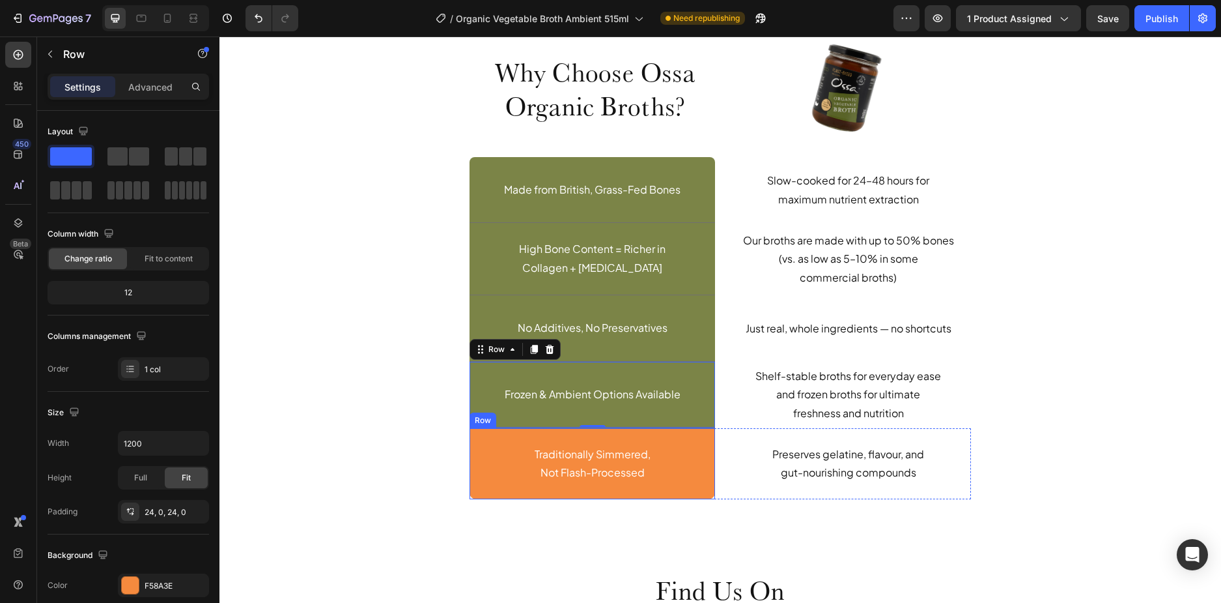
click at [487, 492] on div "Traditionally Simmered, Not Flash-Processed Text Block Row" at bounding box center [593, 464] width 246 height 72
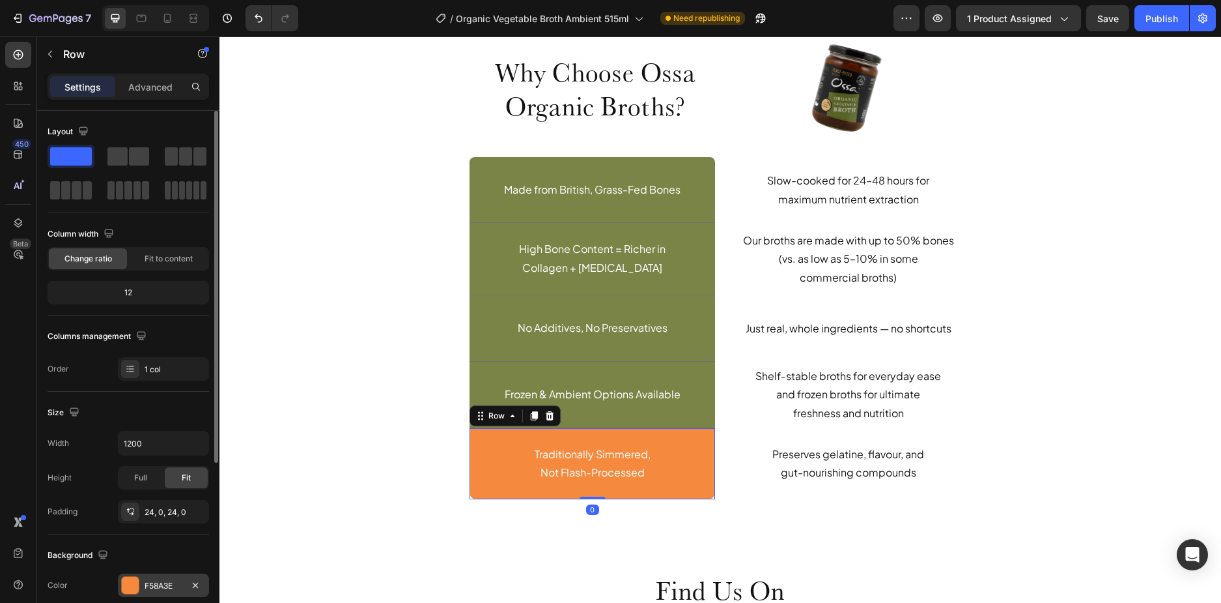
click at [142, 584] on div "F58A3E" at bounding box center [163, 584] width 91 height 23
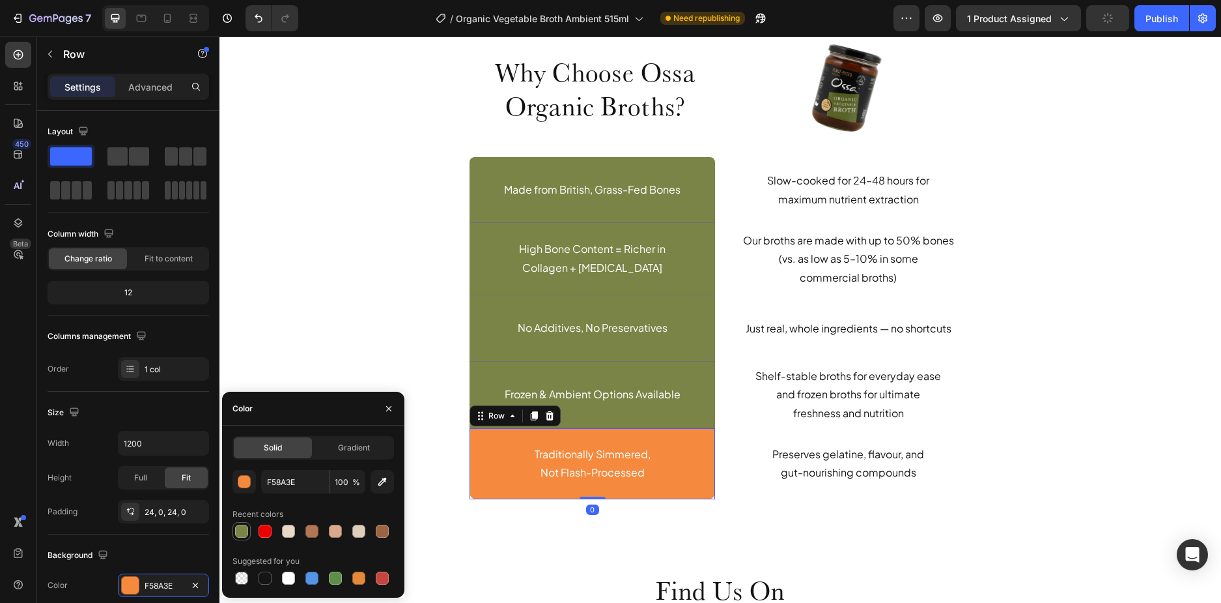
click at [250, 530] on div at bounding box center [242, 531] width 18 height 18
type input "7B8447"
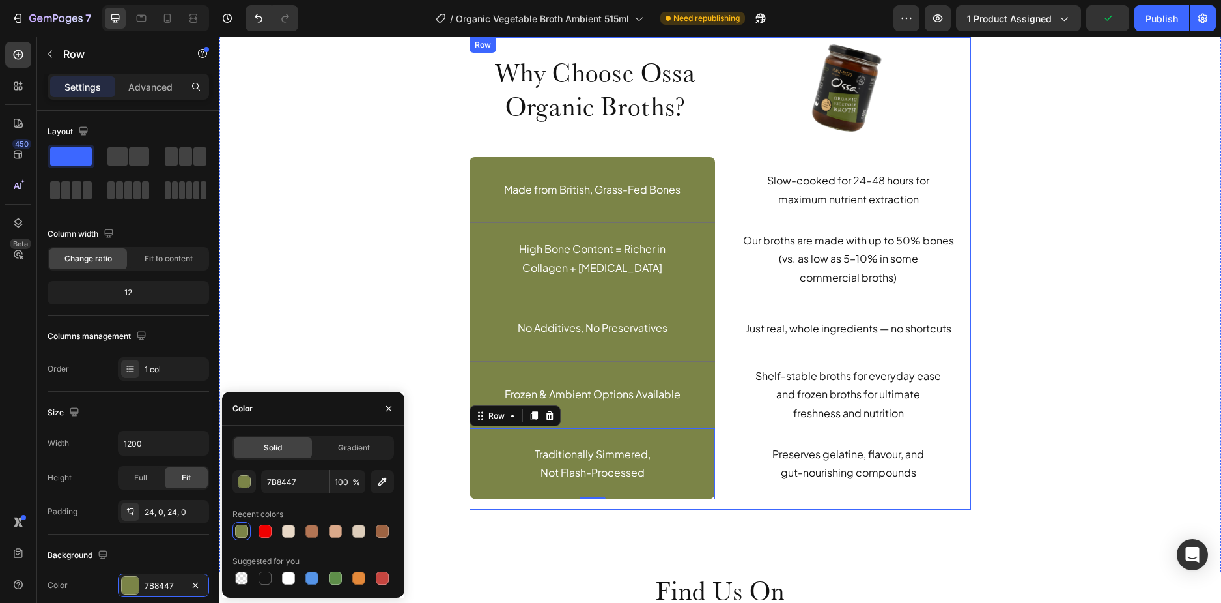
click at [927, 526] on div "Why Choose Ossa Organic Broths? Heading Row Image Row Made from British, Grass-…" at bounding box center [721, 279] width 1002 height 588
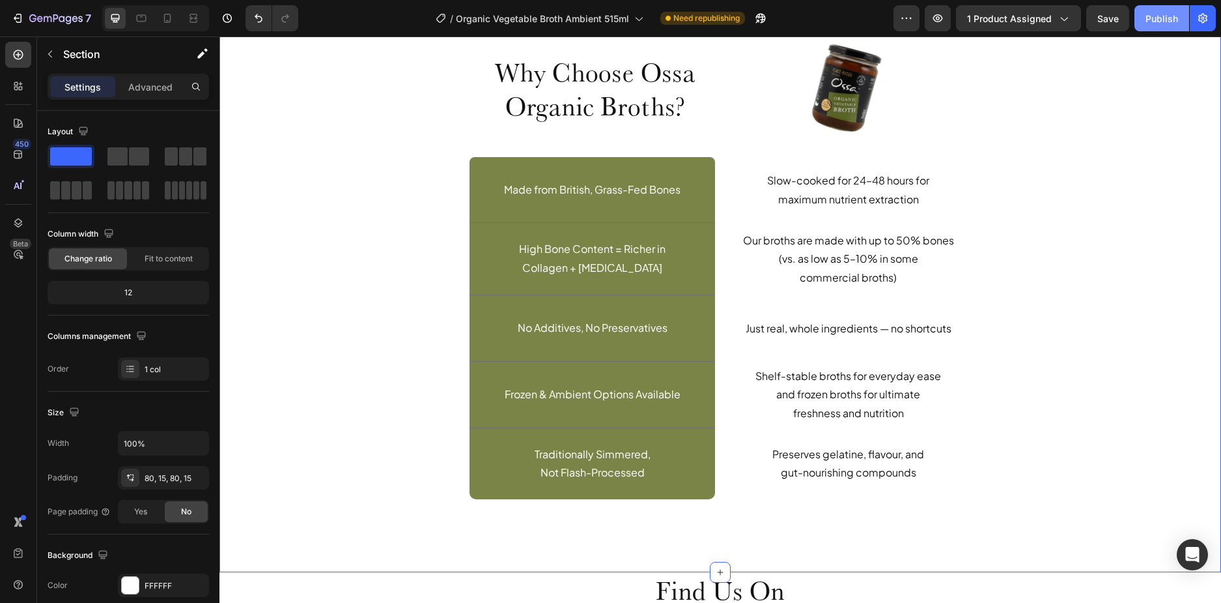
click at [1153, 23] on div "Publish" at bounding box center [1162, 19] width 33 height 14
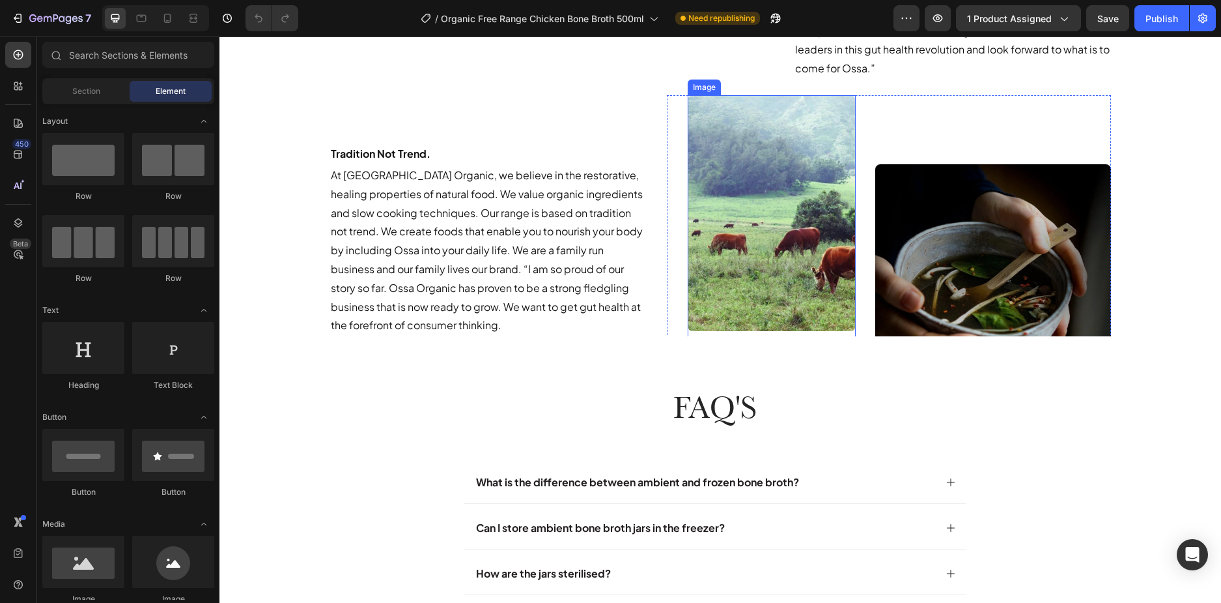
scroll to position [5146, 0]
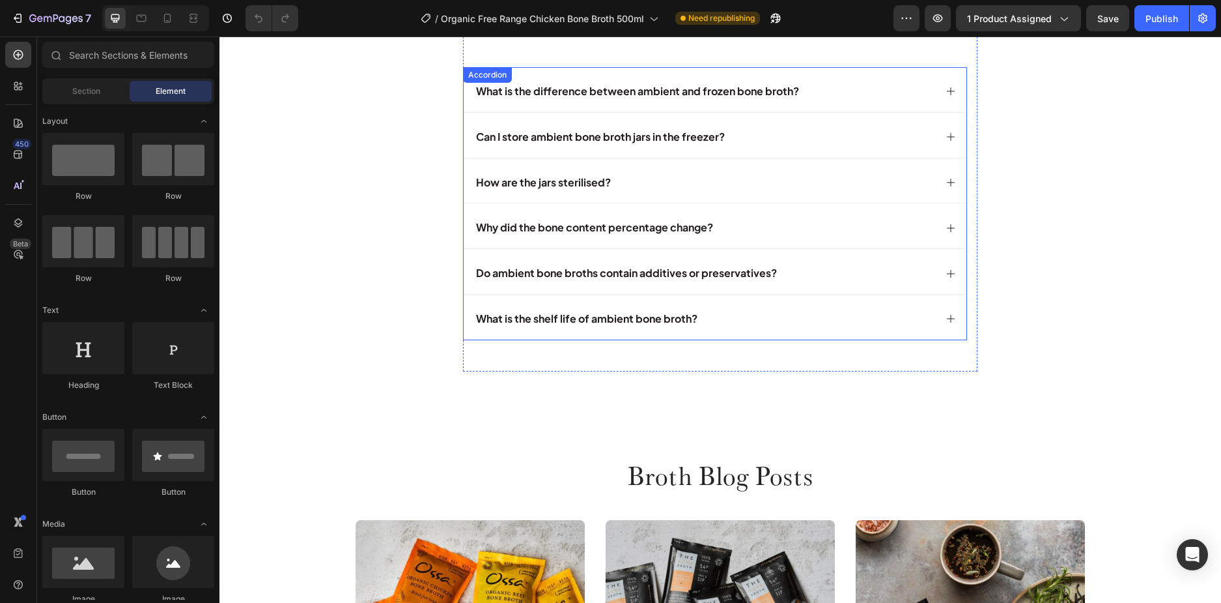
click at [805, 272] on div "Do ambient bone broths contain additives or preservatives?" at bounding box center [704, 273] width 461 height 23
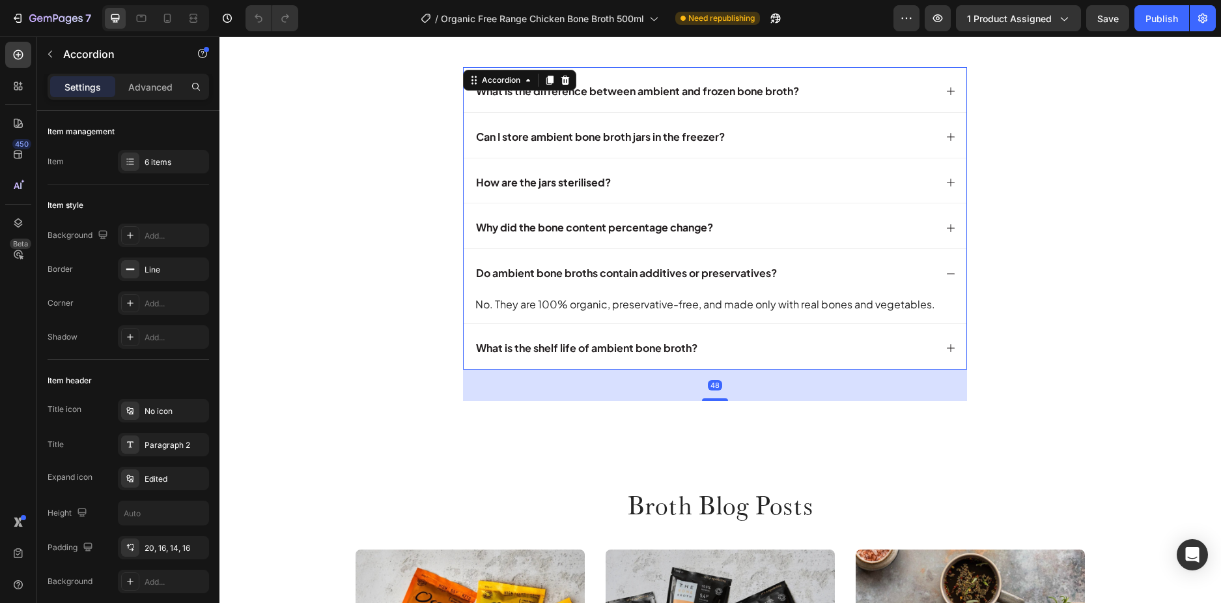
click at [790, 240] on div "Why did the bone content percentage change?" at bounding box center [715, 225] width 503 height 45
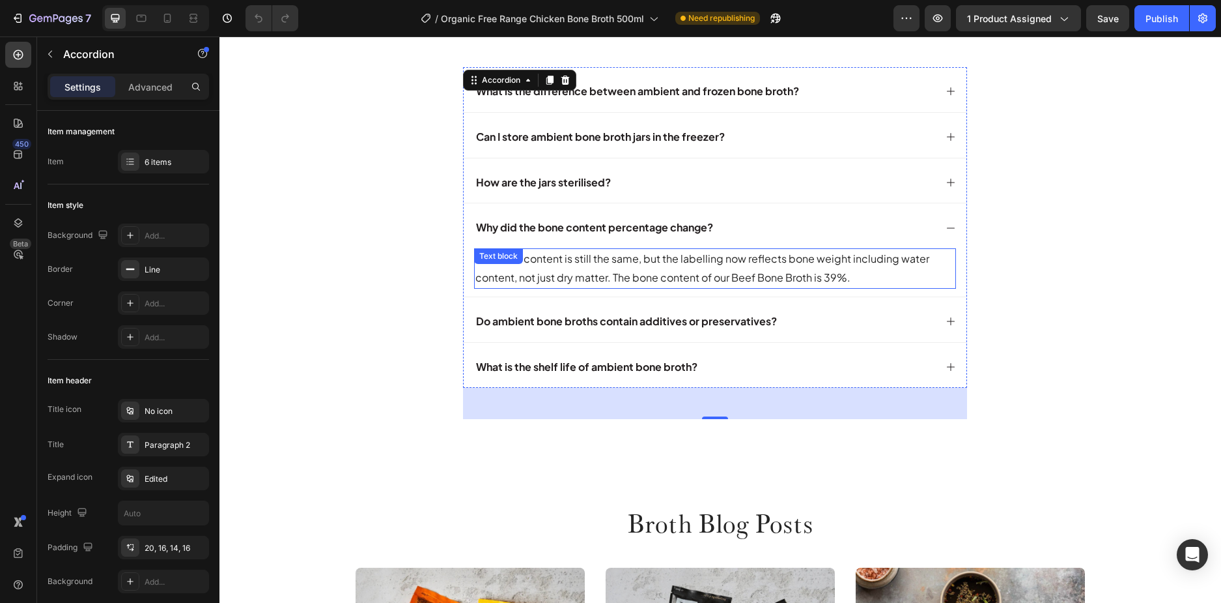
click at [744, 276] on p "The broth content is still the same, but the labelling now reflects bone weight…" at bounding box center [715, 269] width 479 height 38
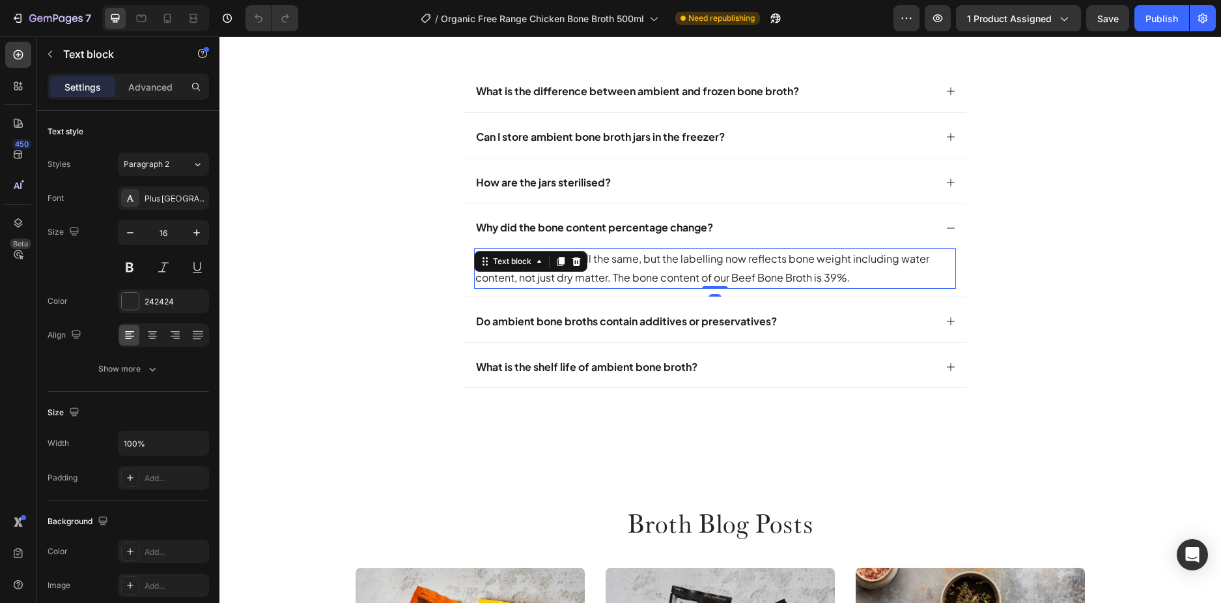
click at [748, 277] on p "The broth content is still the same, but the labelling now reflects bone weight…" at bounding box center [715, 269] width 479 height 38
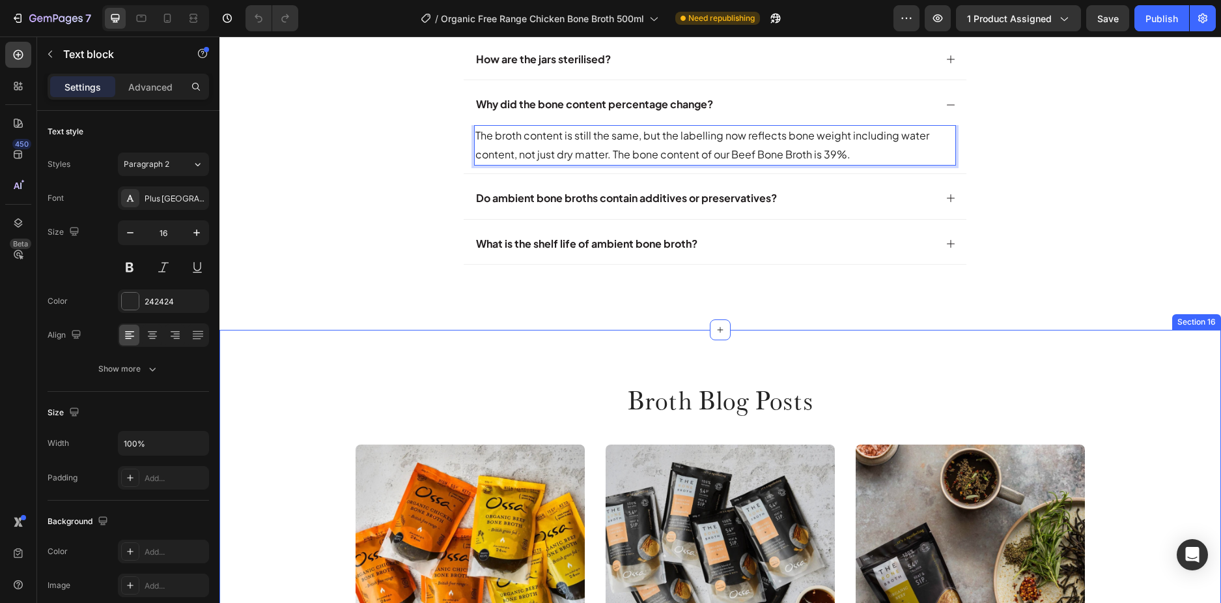
scroll to position [5184, 0]
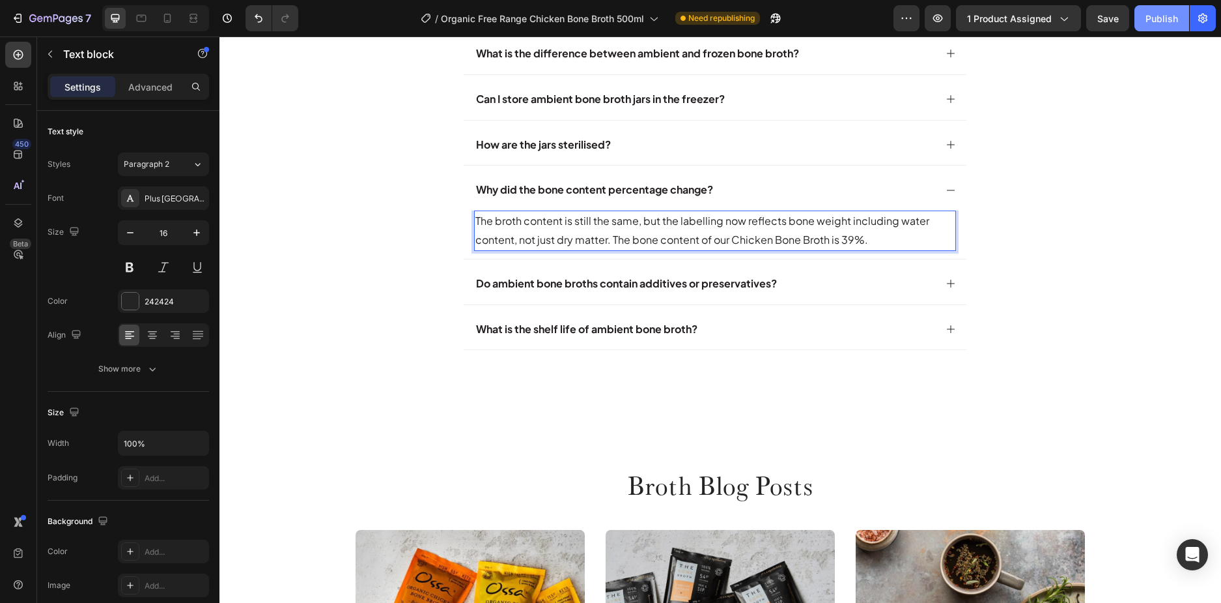
click at [1156, 14] on div "Publish" at bounding box center [1162, 19] width 33 height 14
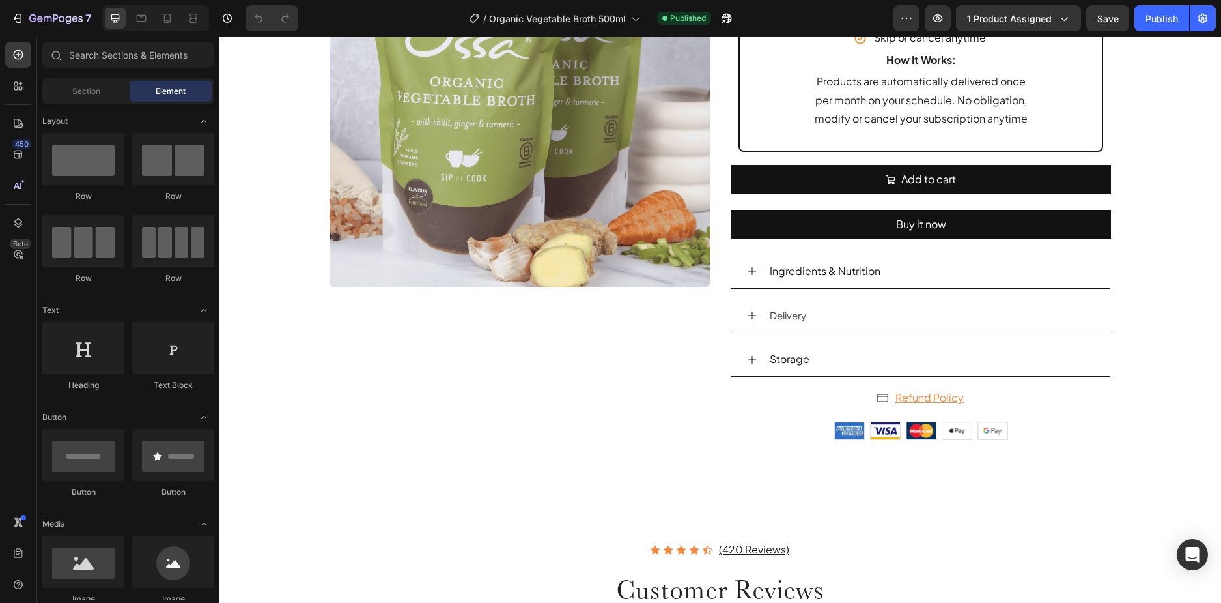
scroll to position [1238, 0]
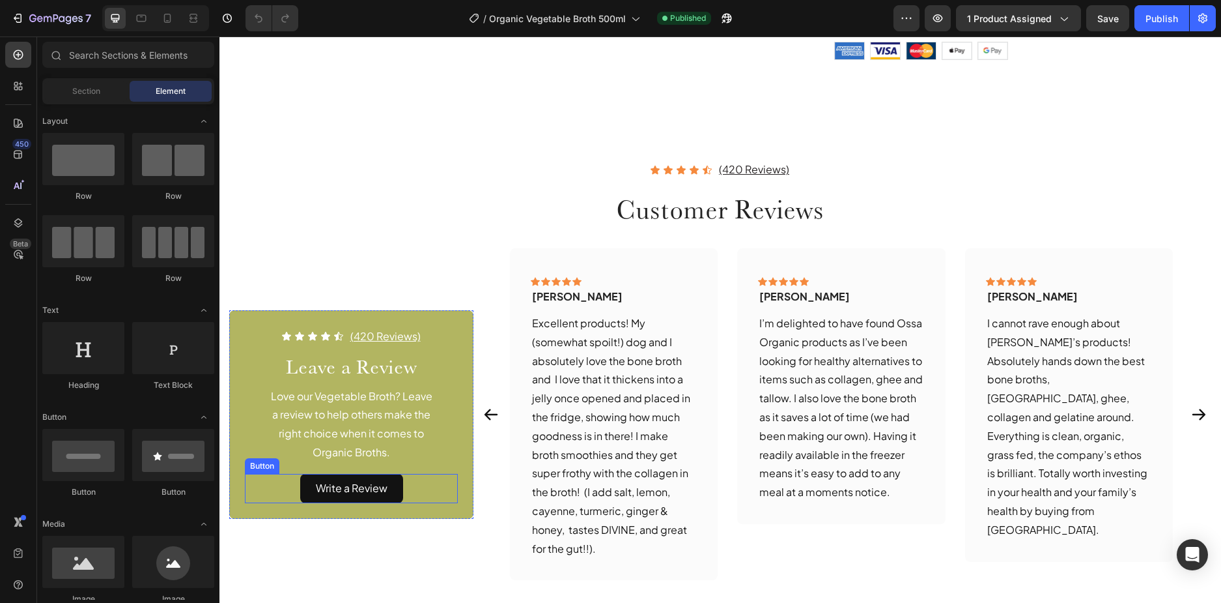
click at [448, 501] on div "Write a Review Button" at bounding box center [351, 488] width 213 height 29
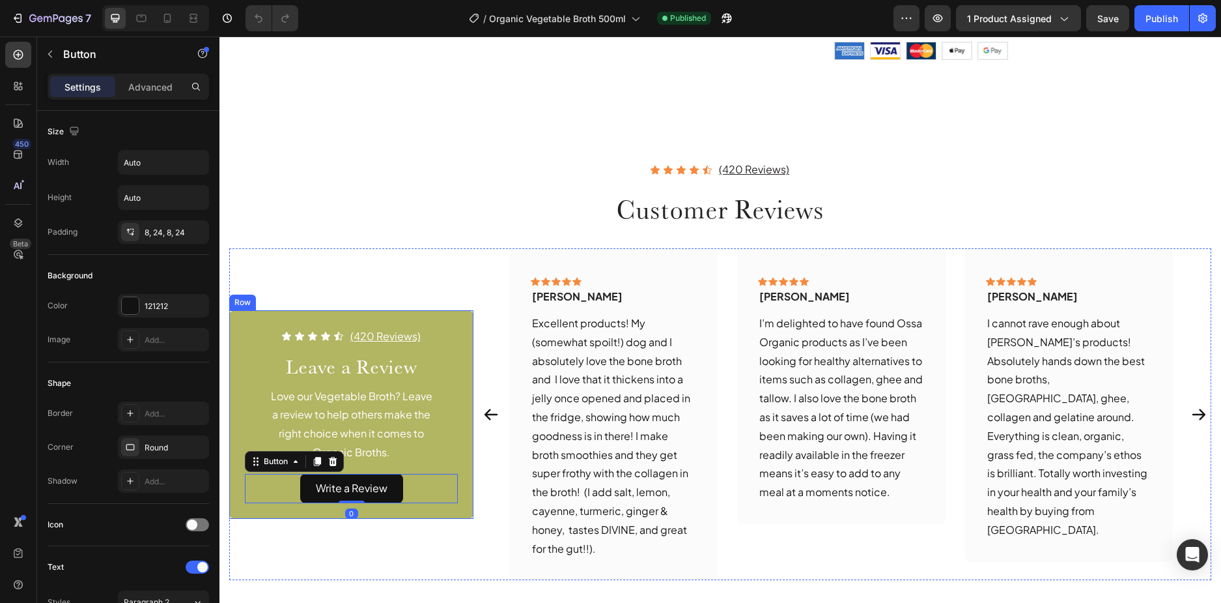
click at [450, 509] on div "Icon Icon Icon Icon Icon Icon List (420 Reviews) Text Block Row Leave a Review …" at bounding box center [351, 414] width 244 height 208
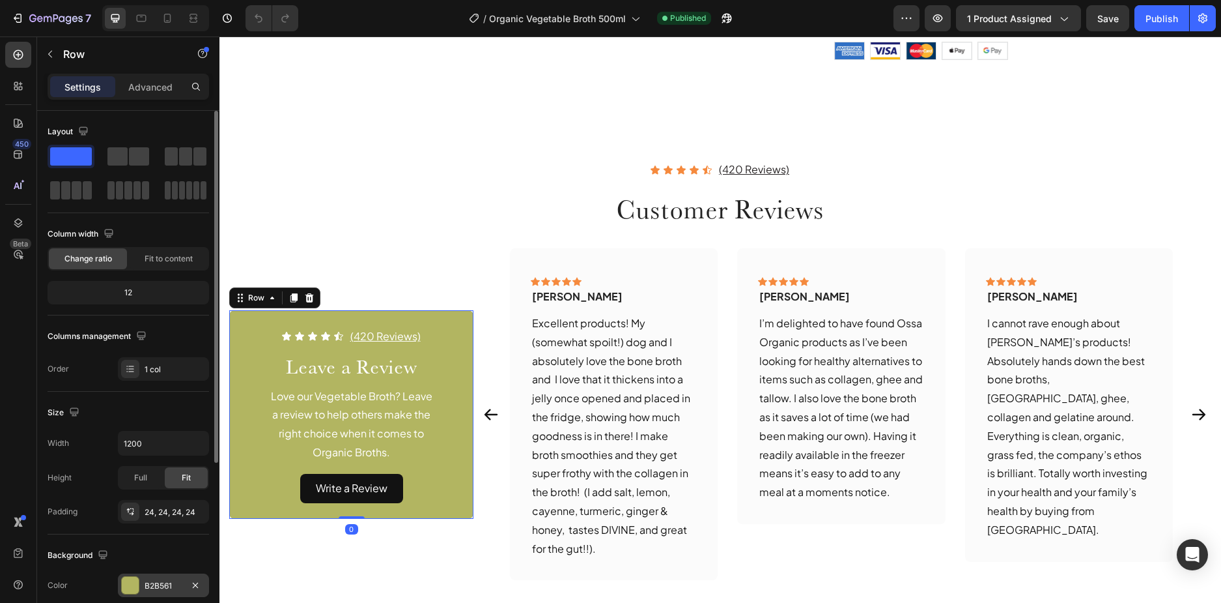
click at [164, 583] on div "B2B561" at bounding box center [164, 586] width 38 height 12
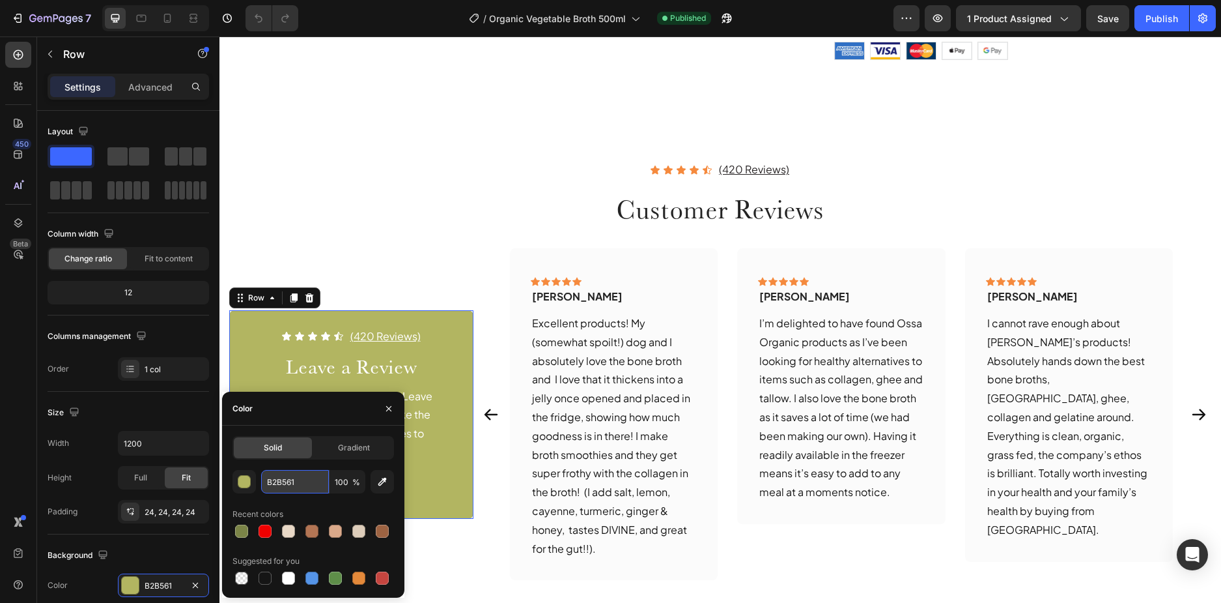
click at [292, 480] on input "B2B561" at bounding box center [295, 481] width 68 height 23
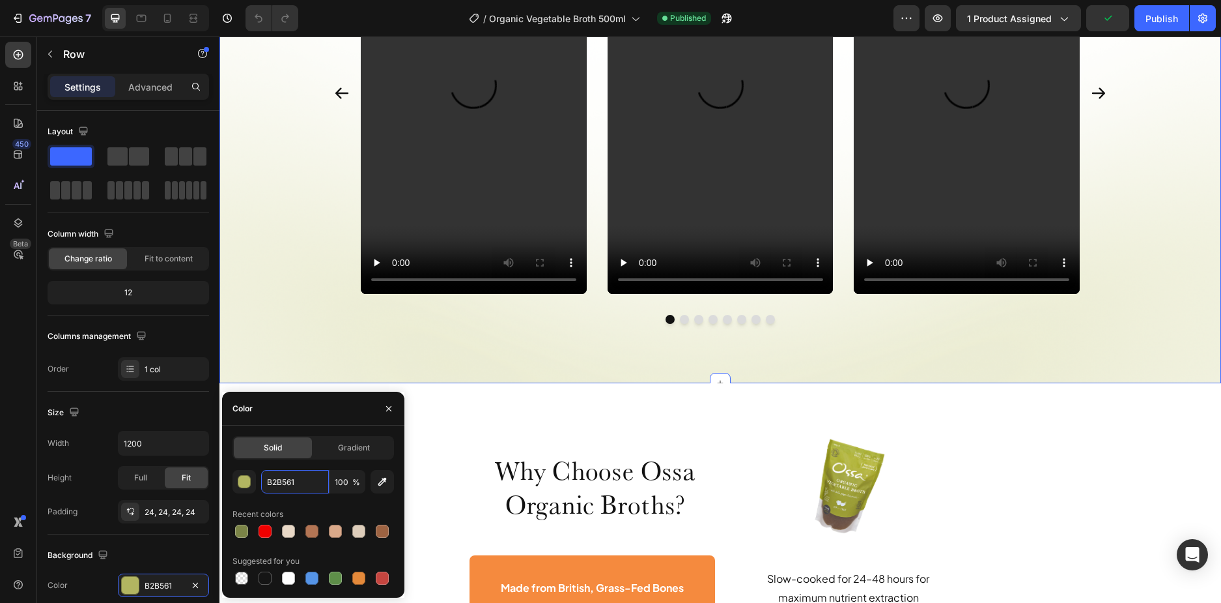
scroll to position [3192, 0]
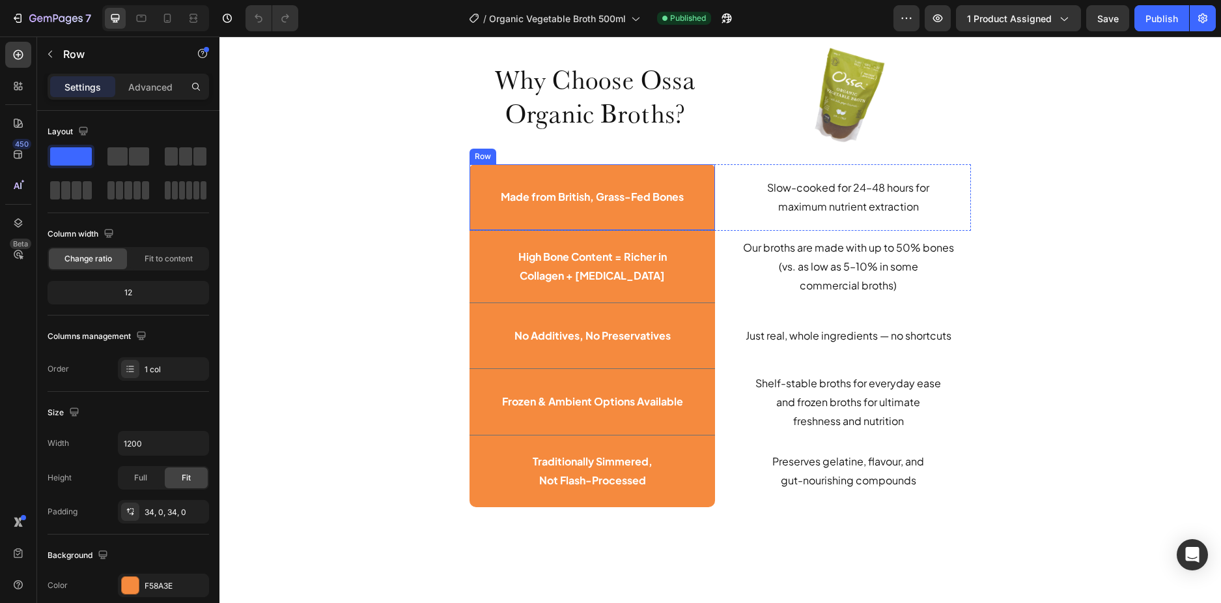
click at [686, 177] on div "Made from British, Grass-Fed Bones Text Block Row" at bounding box center [593, 197] width 246 height 66
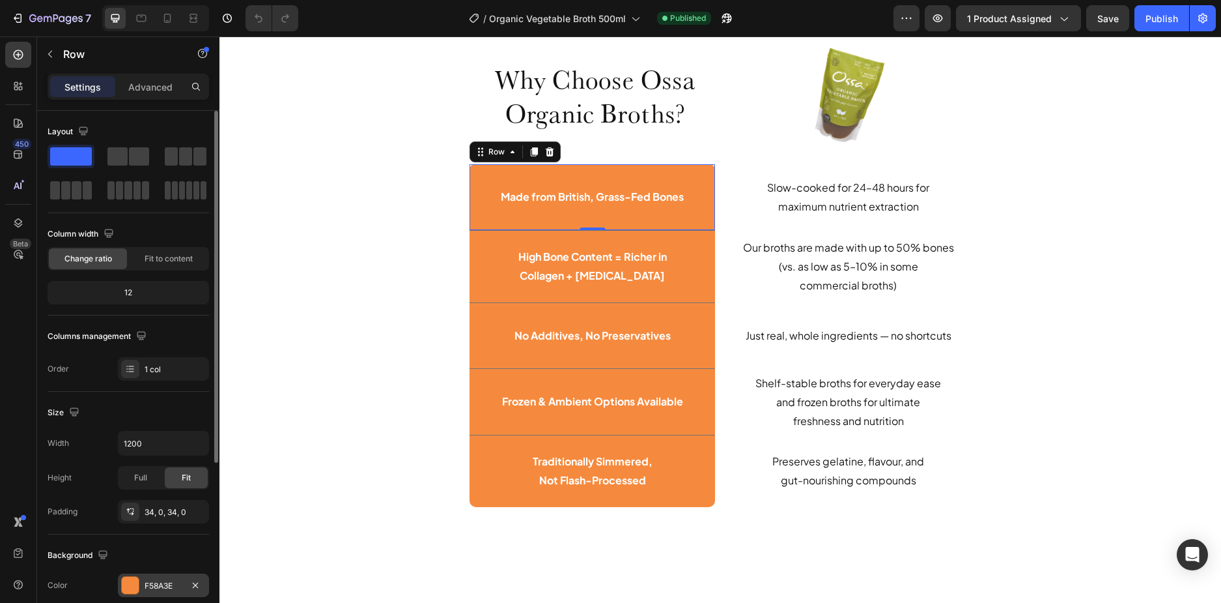
click at [163, 586] on div "F58A3E" at bounding box center [164, 586] width 38 height 12
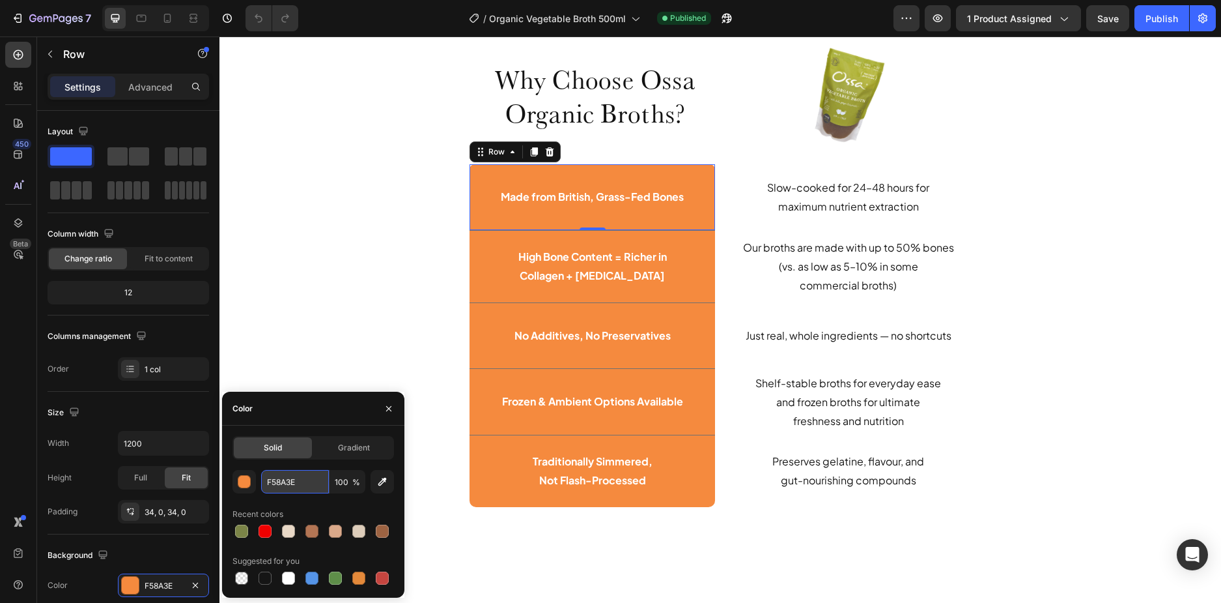
click at [294, 478] on input "F58A3E" at bounding box center [295, 481] width 68 height 23
paste input "B2B561"
type input "B2B561"
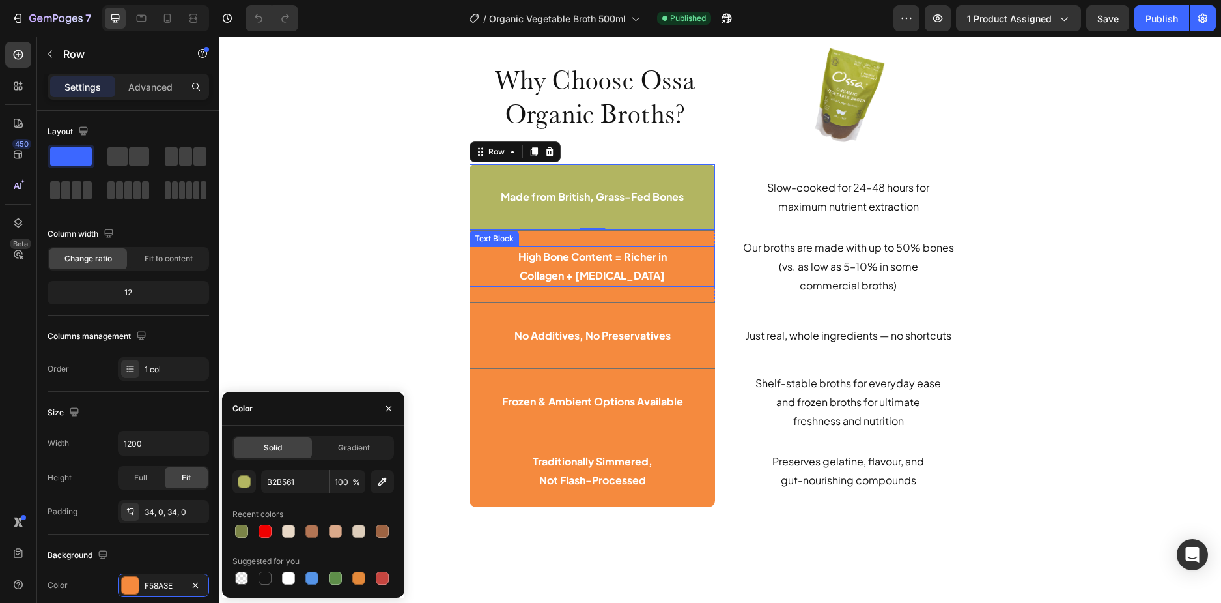
click at [487, 280] on p "Collagen + [MEDICAL_DATA]" at bounding box center [593, 275] width 212 height 19
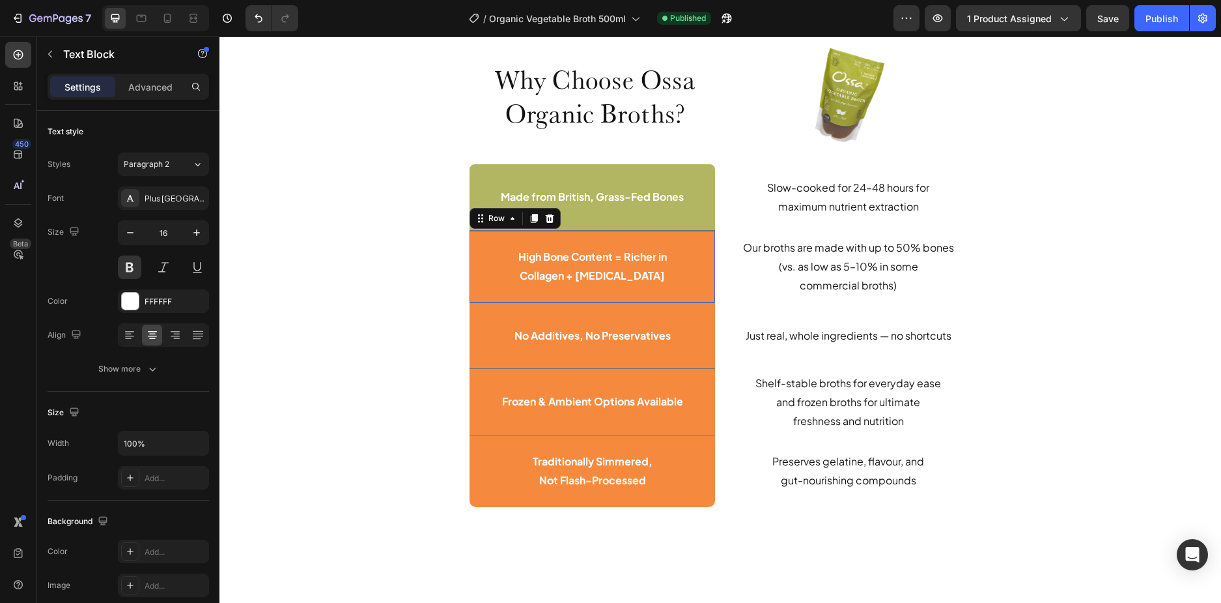
click at [484, 292] on div "High Bone Content = Richer in Collagen + Amino Acids Text Block Row 0" at bounding box center [593, 267] width 246 height 72
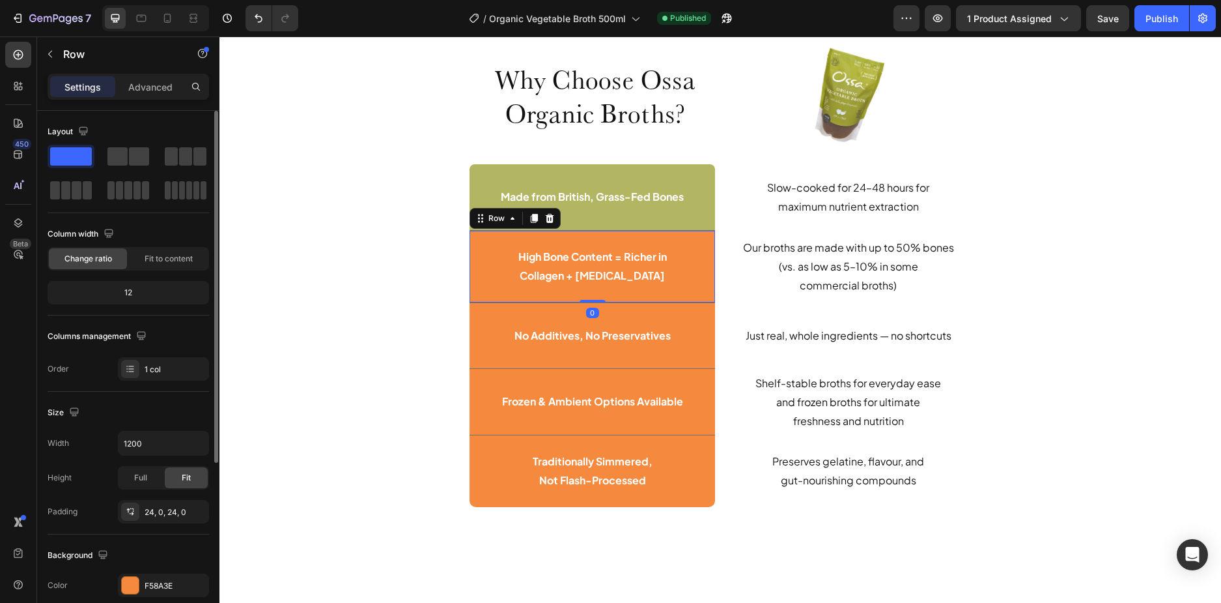
click at [148, 571] on div "Background The changes might be hidden by the video. Color F58A3E Image Add... …" at bounding box center [129, 604] width 162 height 141
click at [149, 578] on div "F58A3E" at bounding box center [163, 584] width 91 height 23
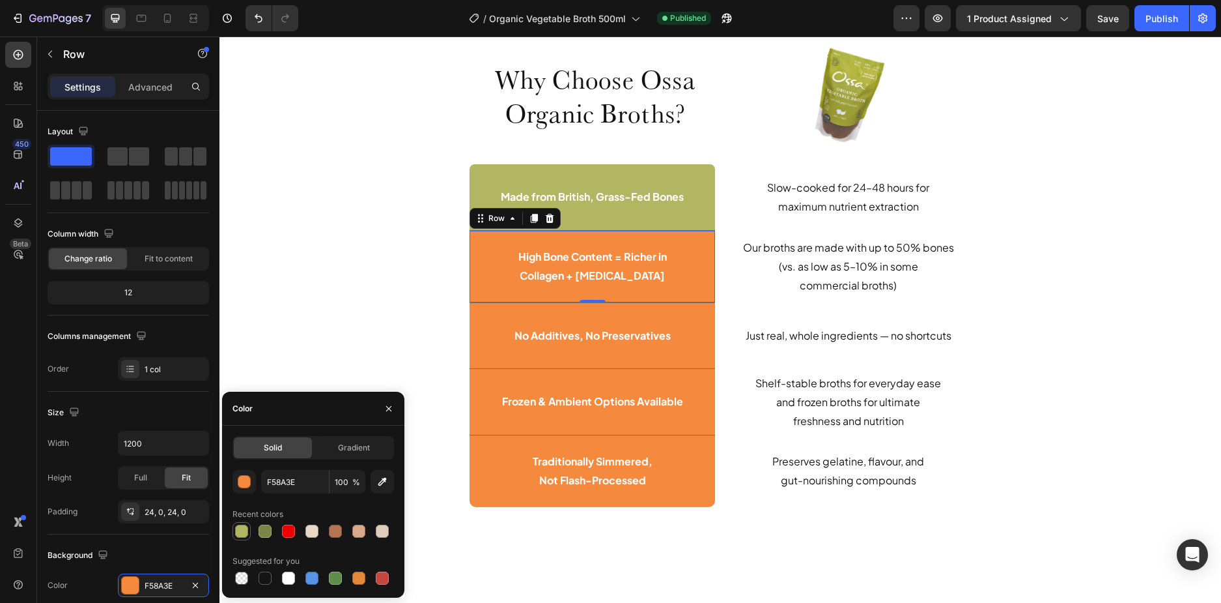
click at [236, 538] on div at bounding box center [242, 531] width 16 height 16
type input "B2B561"
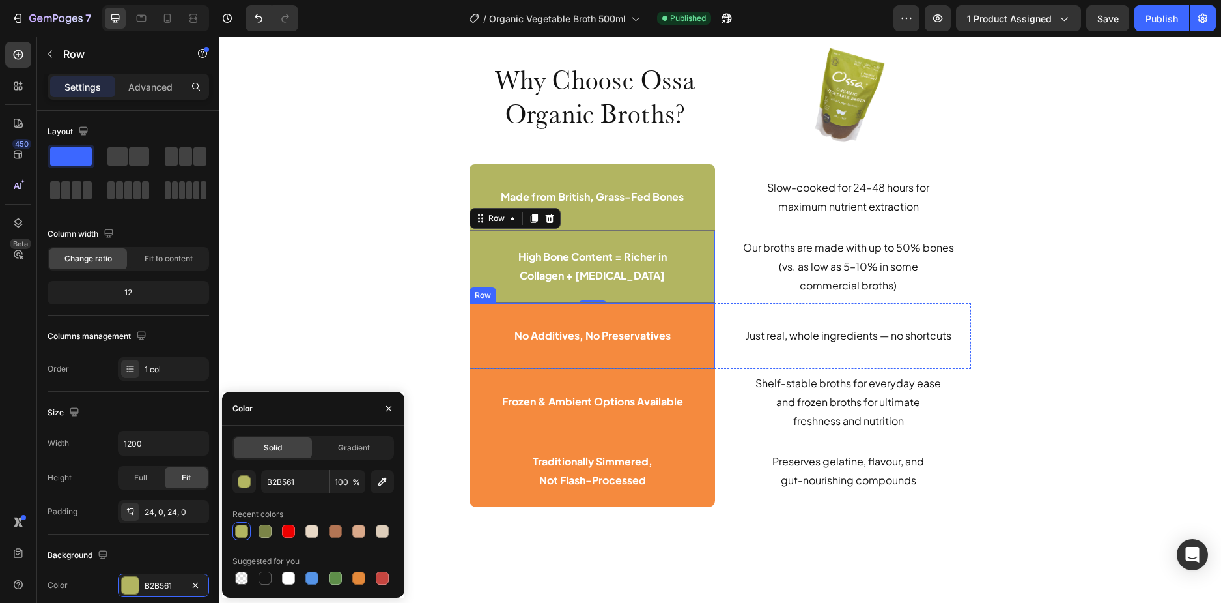
click at [482, 358] on div "No Additives, No Preservatives Text Block Row" at bounding box center [593, 336] width 246 height 66
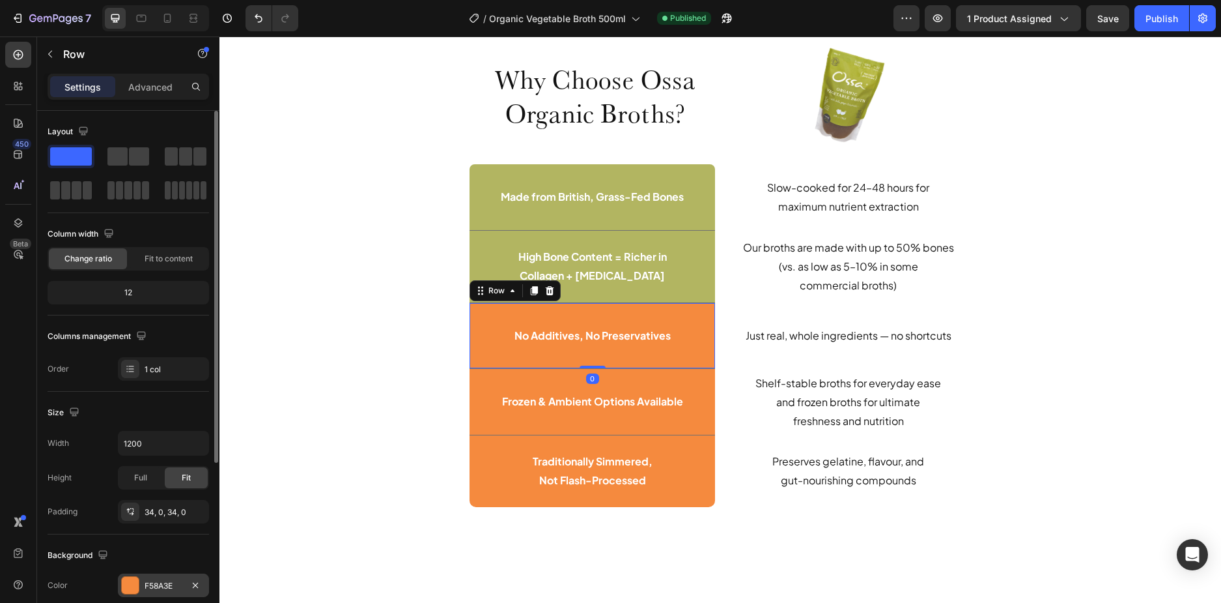
click at [152, 582] on div "F58A3E" at bounding box center [164, 586] width 38 height 12
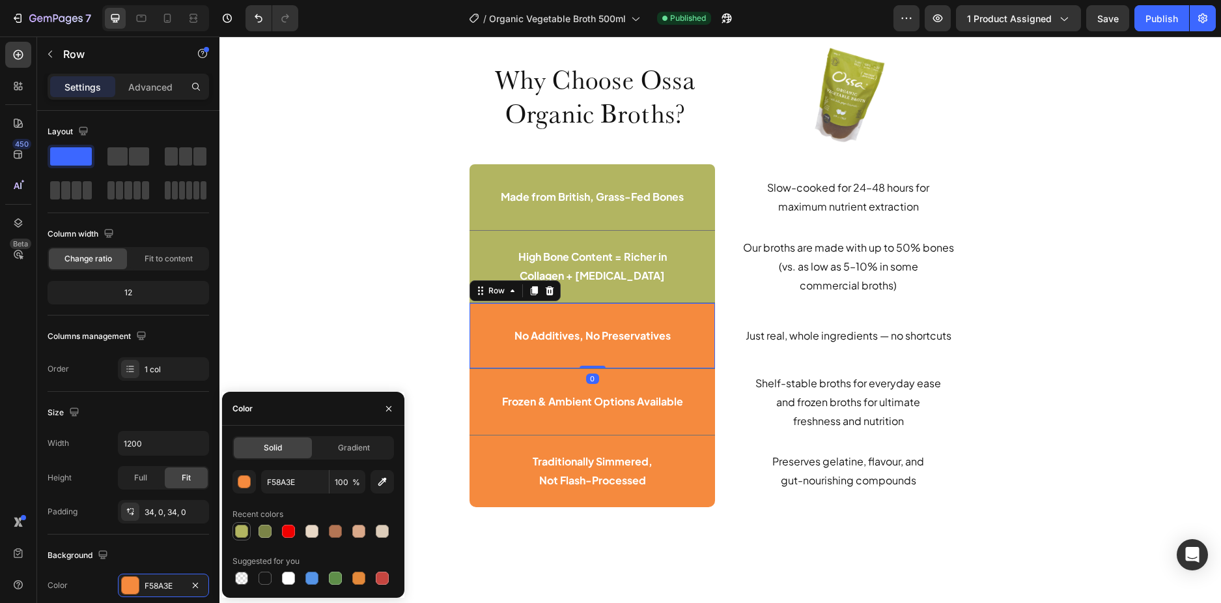
click at [241, 530] on div at bounding box center [241, 530] width 13 height 13
type input "B2B561"
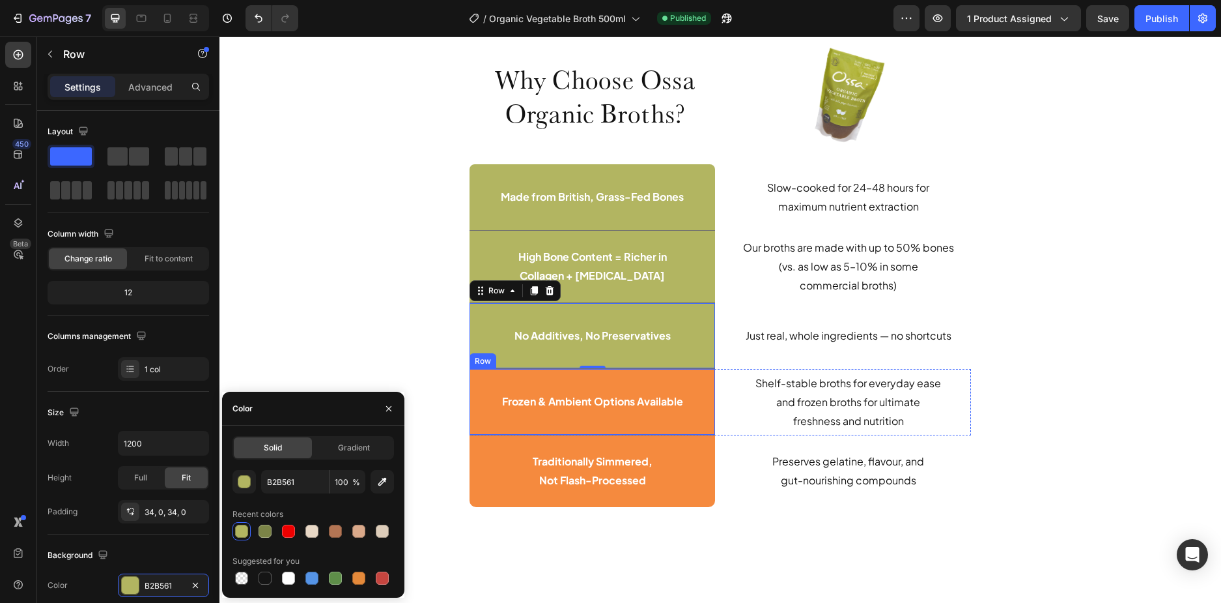
click at [491, 418] on div "Frozen & Ambient Options Available Text Block Row" at bounding box center [593, 402] width 246 height 66
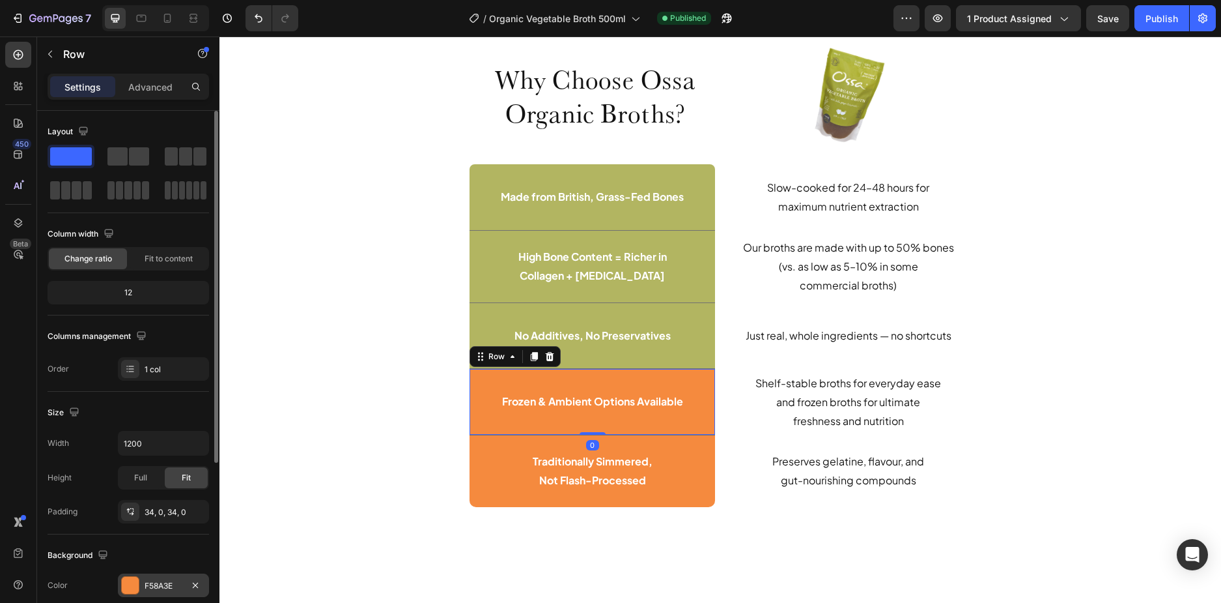
click at [149, 584] on div "F58A3E" at bounding box center [164, 586] width 38 height 12
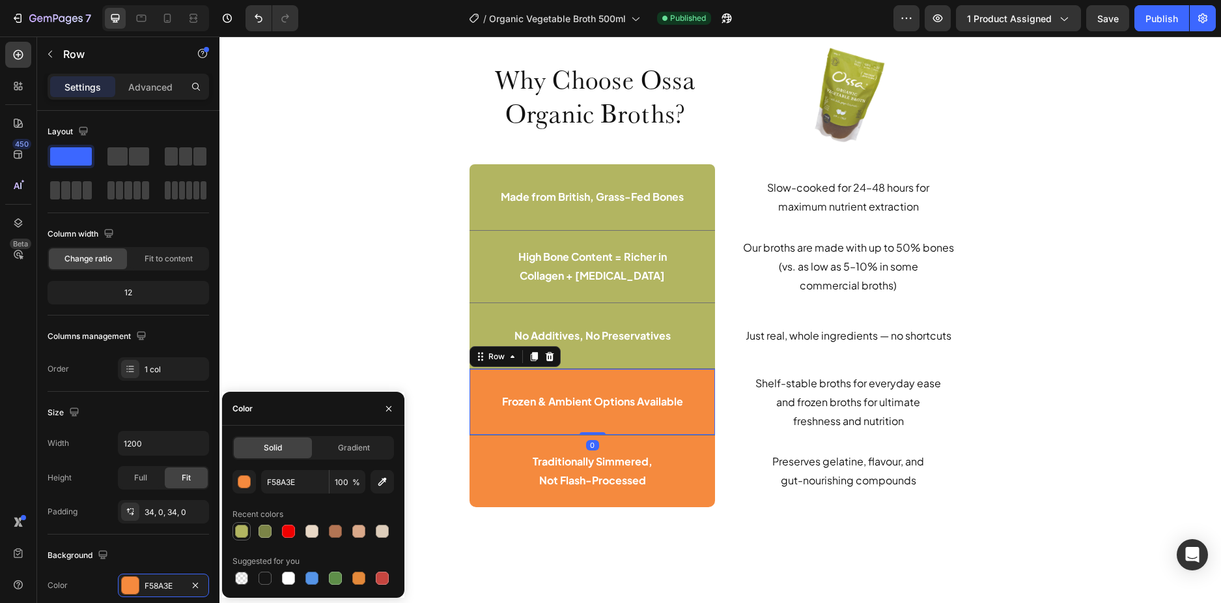
click at [240, 532] on div at bounding box center [241, 530] width 13 height 13
type input "B2B561"
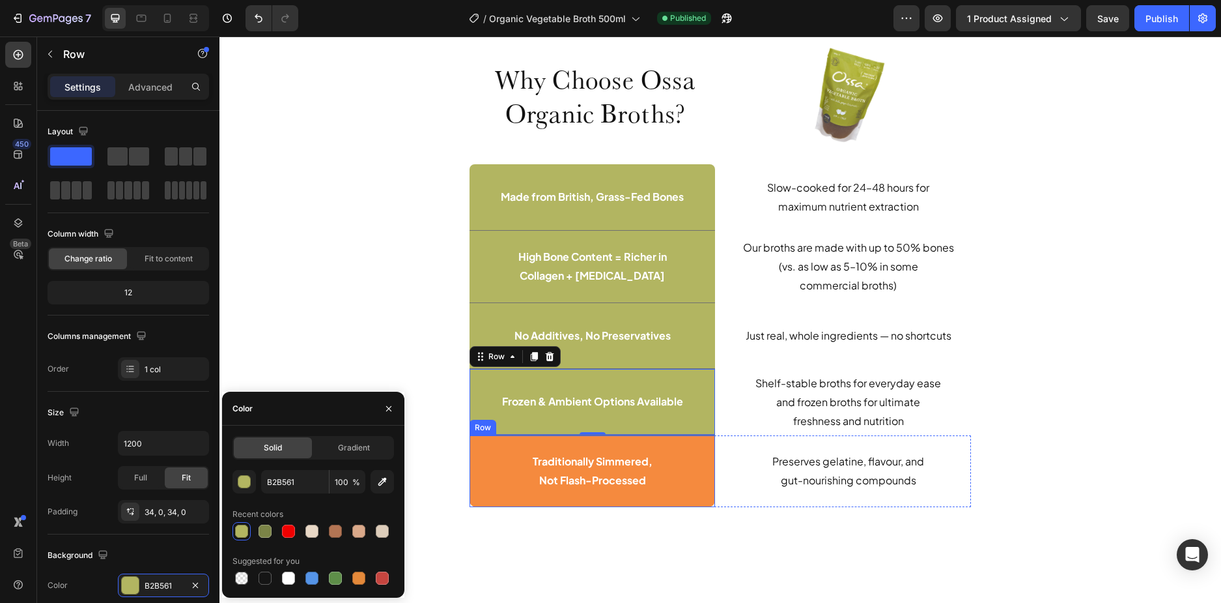
click at [486, 494] on div "Traditionally Simmered, Not Flash-Processed Text Block Row" at bounding box center [593, 471] width 246 height 72
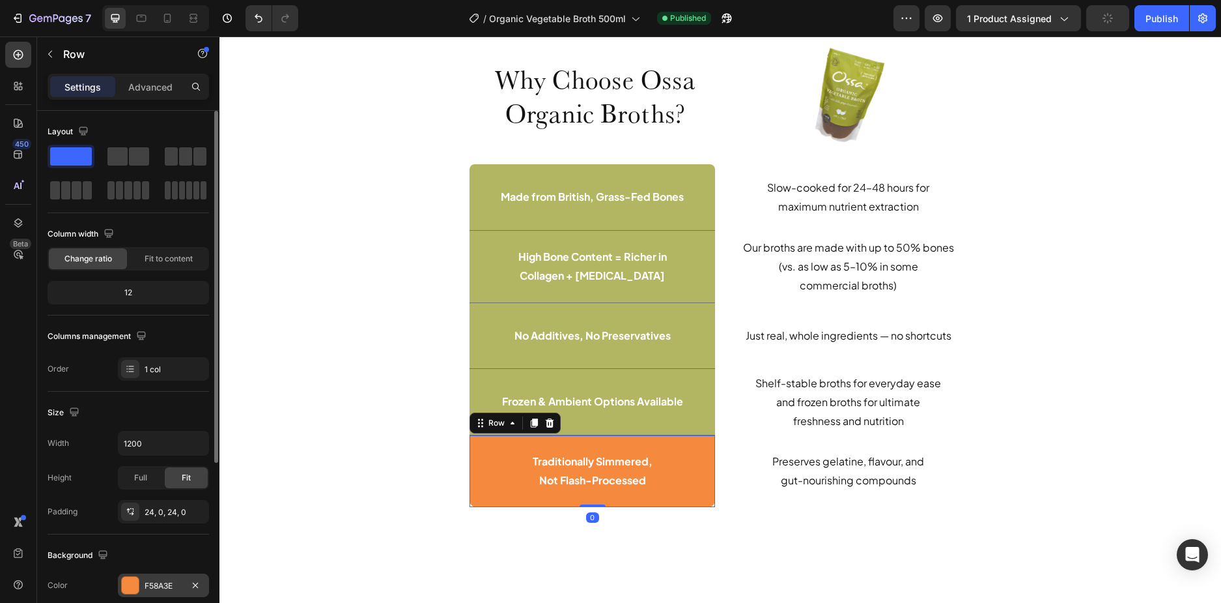
click at [135, 580] on div at bounding box center [130, 585] width 17 height 17
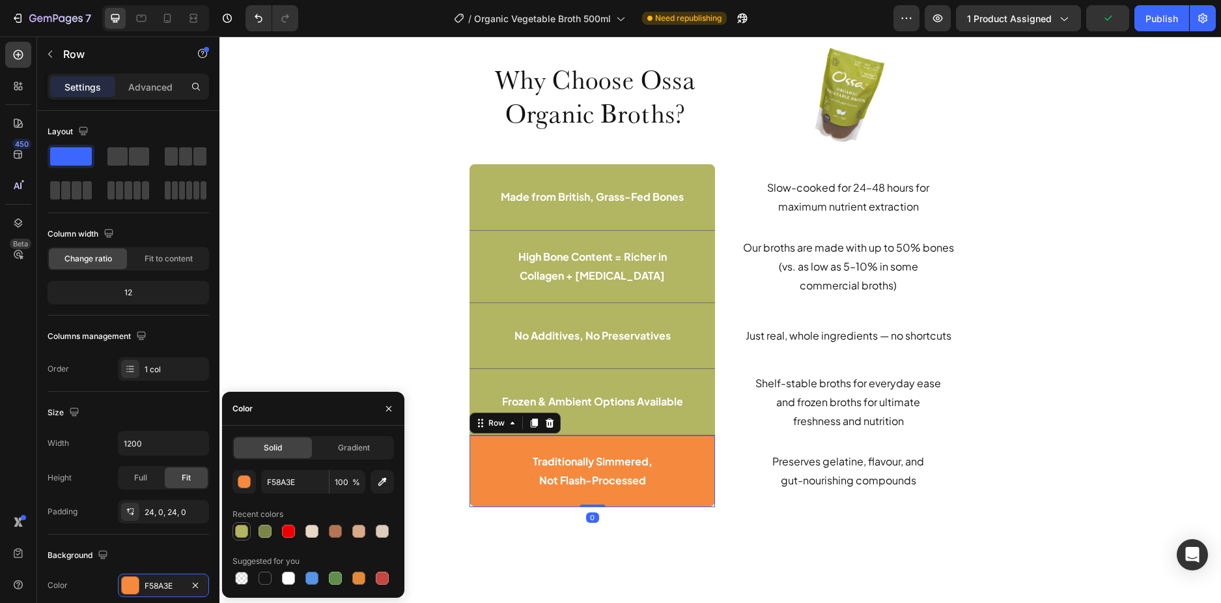
click at [244, 532] on div at bounding box center [241, 530] width 13 height 13
type input "B2B561"
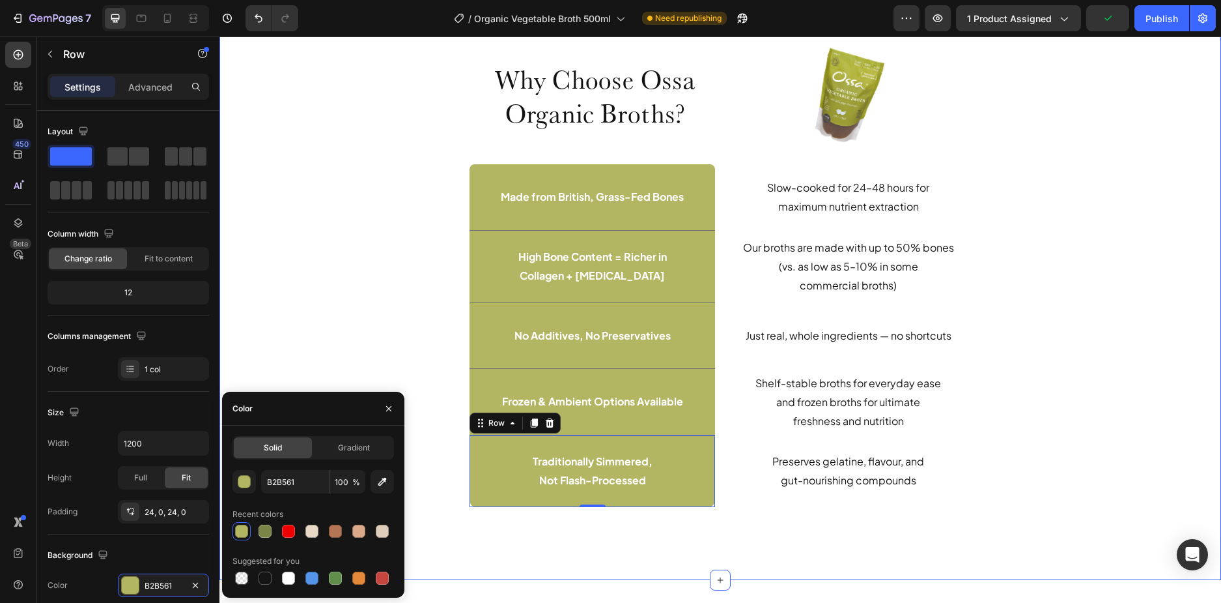
click at [360, 279] on div "Why Choose Ossa Organic Broths? Heading Row Image Row Made from British, Grass-…" at bounding box center [720, 285] width 982 height 483
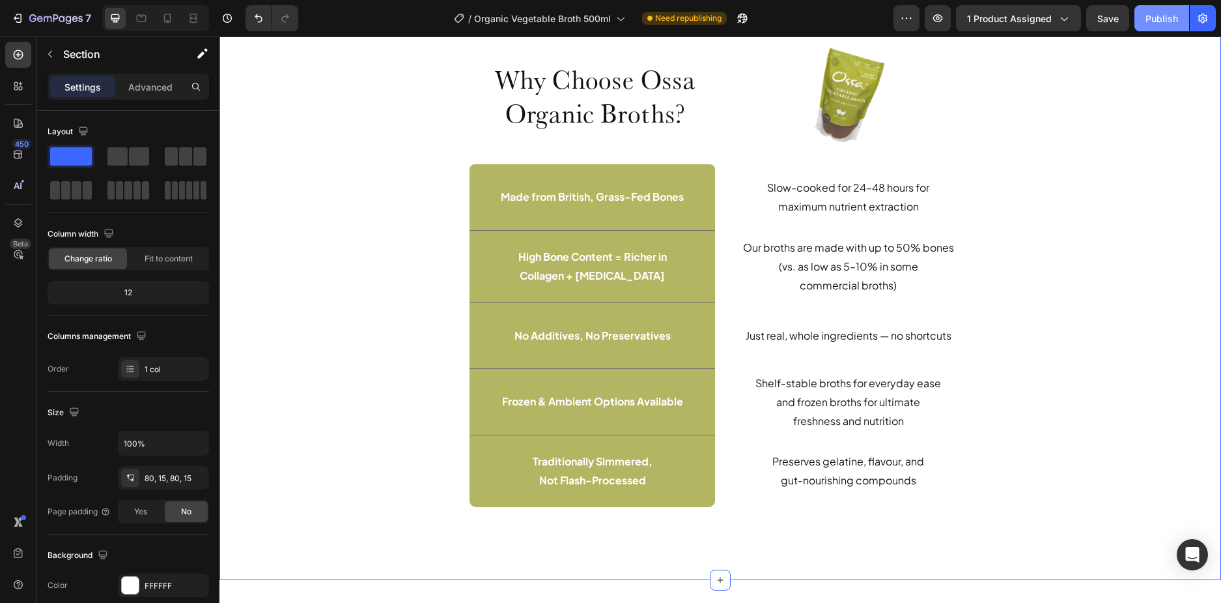
click at [1159, 21] on div "Publish" at bounding box center [1162, 19] width 33 height 14
